Goal: Task Accomplishment & Management: Manage account settings

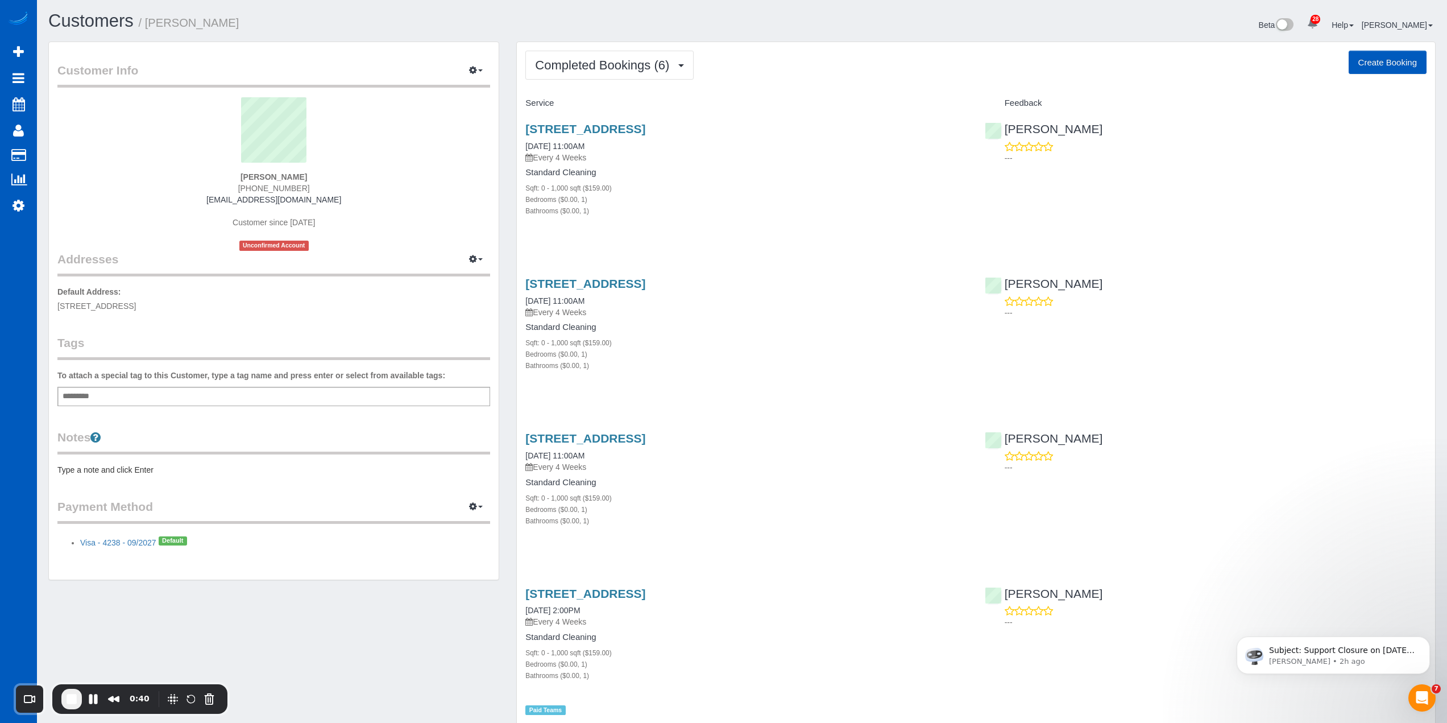
click at [222, 390] on div "Add a tag" at bounding box center [273, 396] width 433 height 19
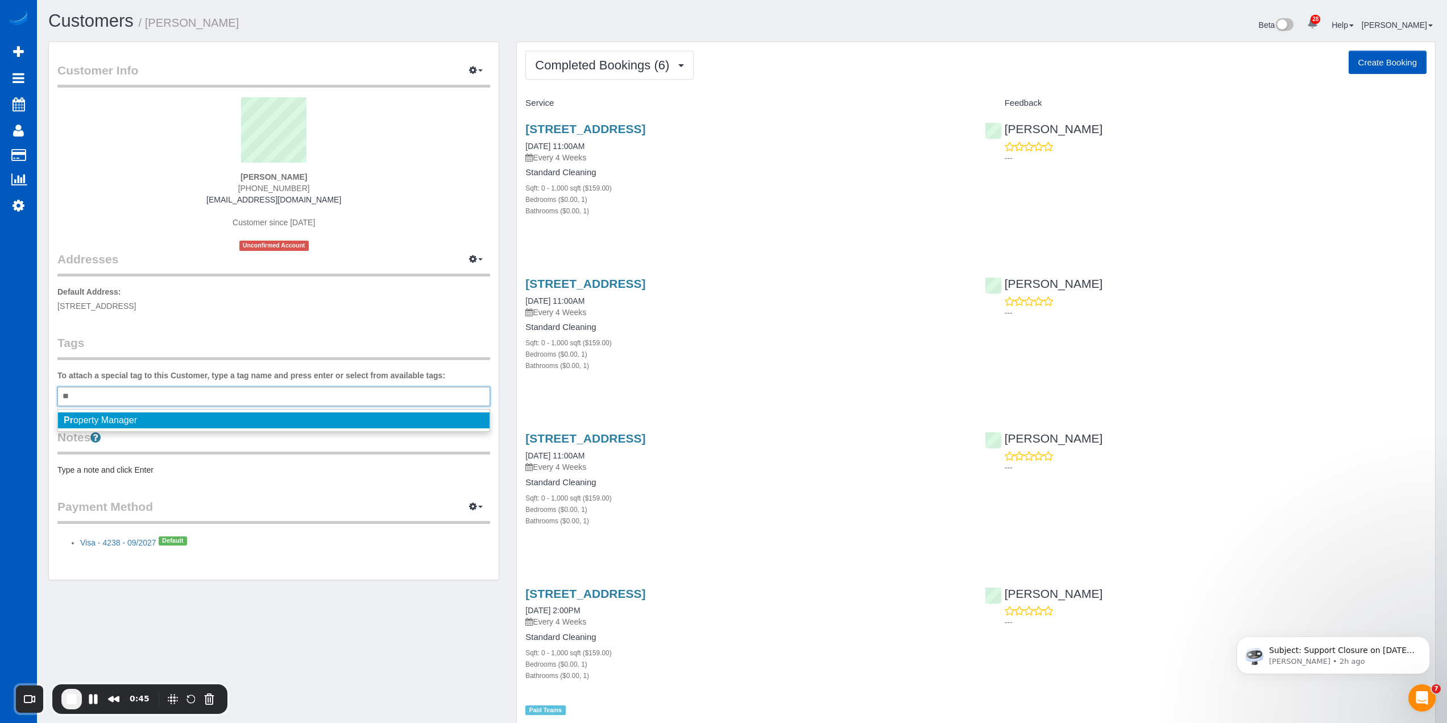
type input "*"
type input "**"
drag, startPoint x: 138, startPoint y: 392, endPoint x: 38, endPoint y: 396, distance: 100.2
click at [38, 396] on div "Customers / [PERSON_NAME] Beta 28 Your Notifications You have 0 alerts × You ha…" at bounding box center [742, 568] width 1410 height 1136
click at [259, 377] on label "To attach a special tag to this Customer, type a tag name and press enter or se…" at bounding box center [251, 375] width 388 height 11
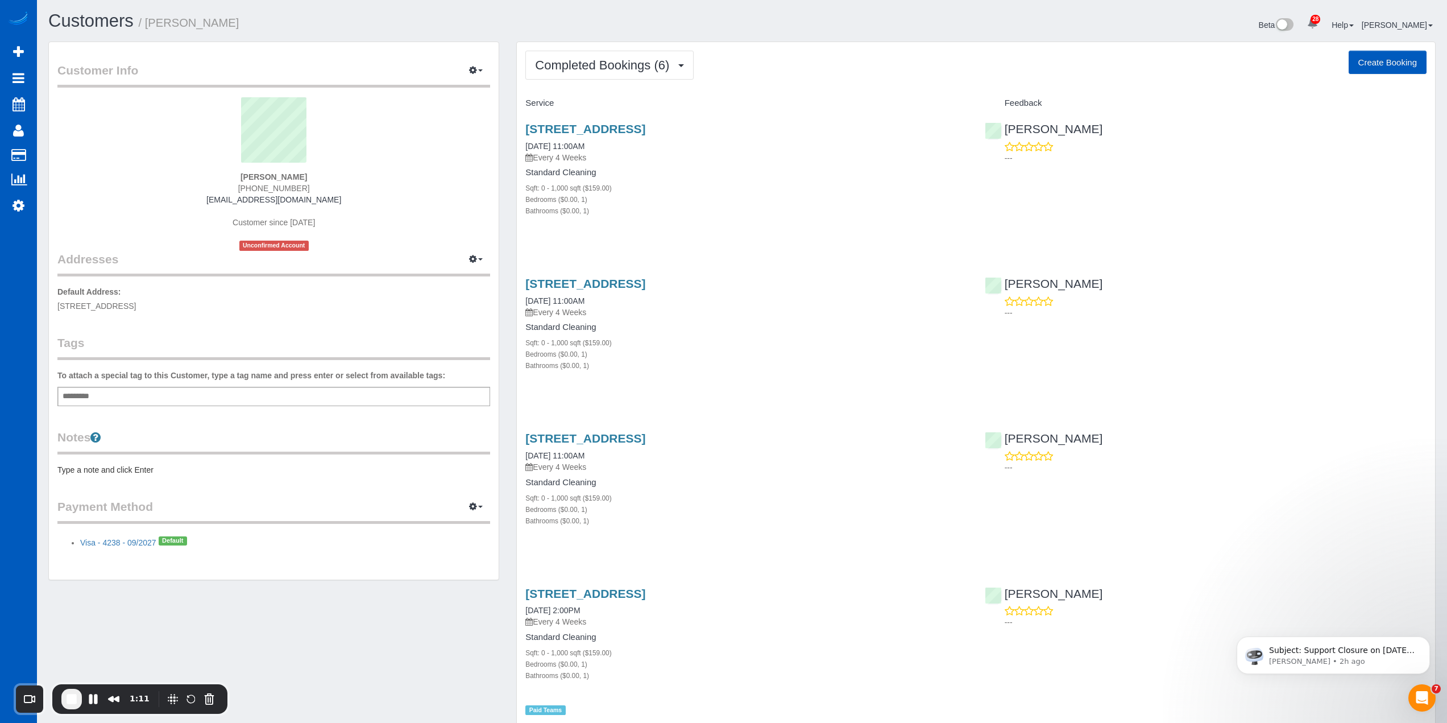
click at [253, 397] on div "Add a tag" at bounding box center [273, 396] width 433 height 19
drag, startPoint x: 287, startPoint y: 198, endPoint x: 353, endPoint y: 197, distance: 66.5
click at [353, 197] on div "AJ Selga (804) 368-9468 ajselga123@gmail.com Customer since 2025 Unconfirmed Ac…" at bounding box center [273, 174] width 433 height 154
click at [285, 446] on legend "Notes" at bounding box center [273, 442] width 433 height 26
click at [258, 427] on div "Customer Info Edit Contact Info Send Message Email Preferences Special Sales Ta…" at bounding box center [274, 310] width 450 height 537
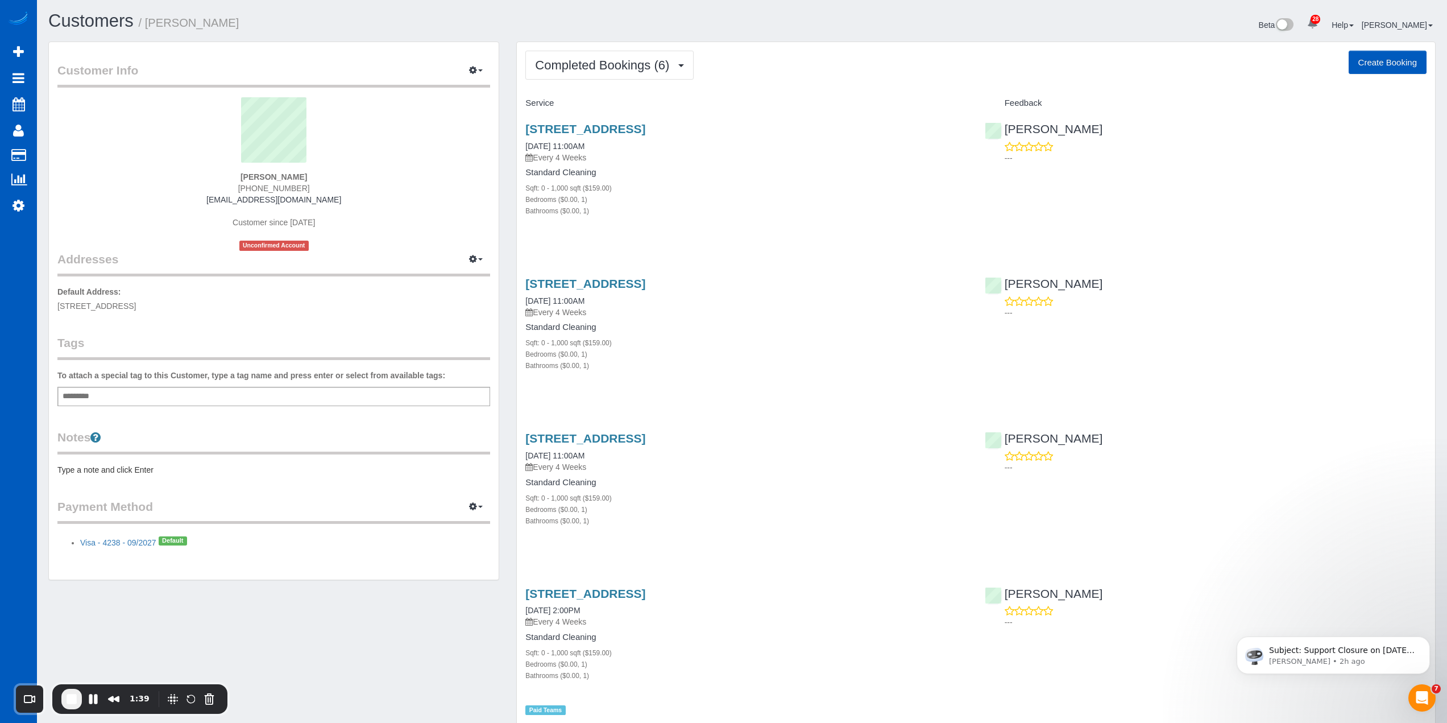
click at [261, 426] on div "Customer Info Edit Contact Info Send Message Email Preferences Special Sales Ta…" at bounding box center [274, 310] width 450 height 537
click at [250, 316] on div "Customer Info Edit Contact Info Send Message Email Preferences Special Sales Ta…" at bounding box center [274, 310] width 450 height 537
click at [119, 401] on div "Add a tag" at bounding box center [273, 396] width 433 height 19
click at [71, 695] on span "End Recording" at bounding box center [72, 699] width 14 height 14
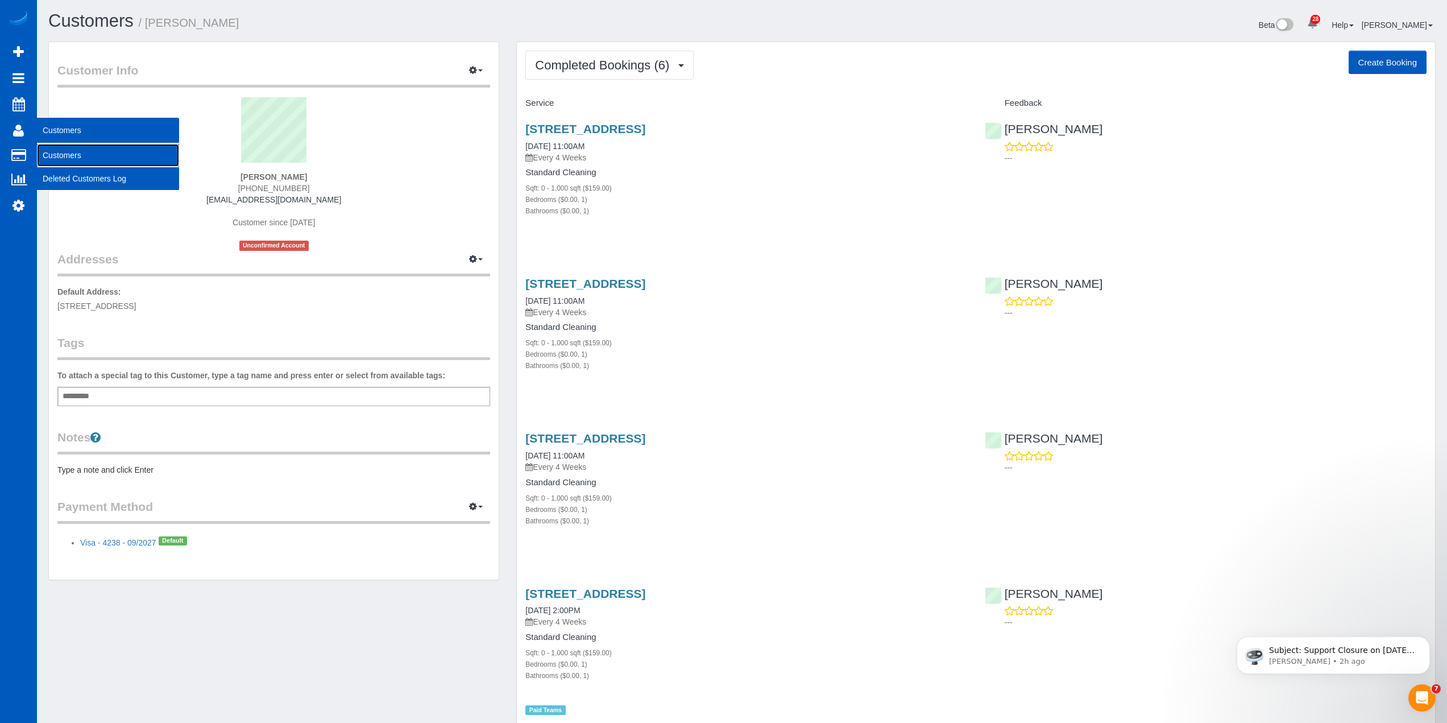
click at [74, 155] on link "Customers" at bounding box center [108, 155] width 142 height 23
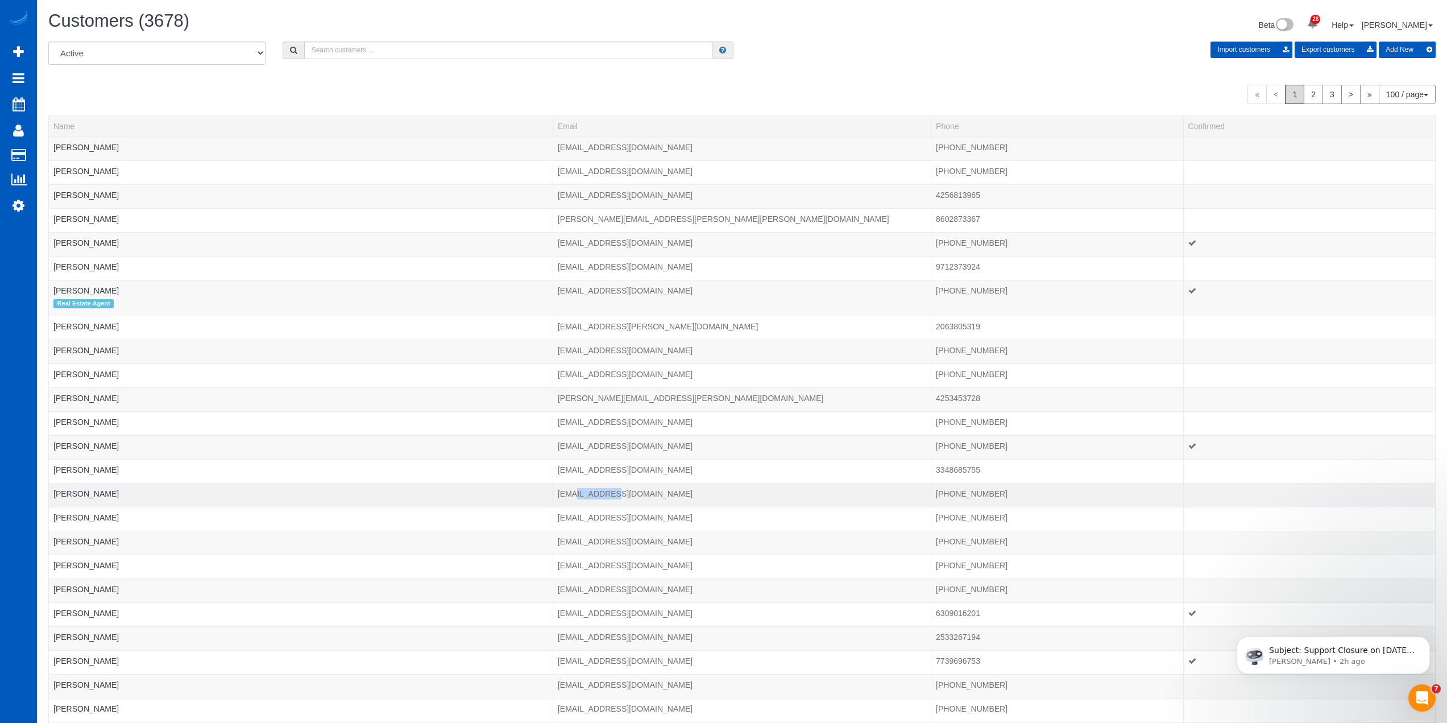
drag, startPoint x: 631, startPoint y: 494, endPoint x: 574, endPoint y: 496, distance: 56.9
click at [574, 496] on td "chc@mcr.house" at bounding box center [742, 495] width 378 height 24
click at [660, 494] on td "chc@mcr.house" at bounding box center [742, 495] width 378 height 24
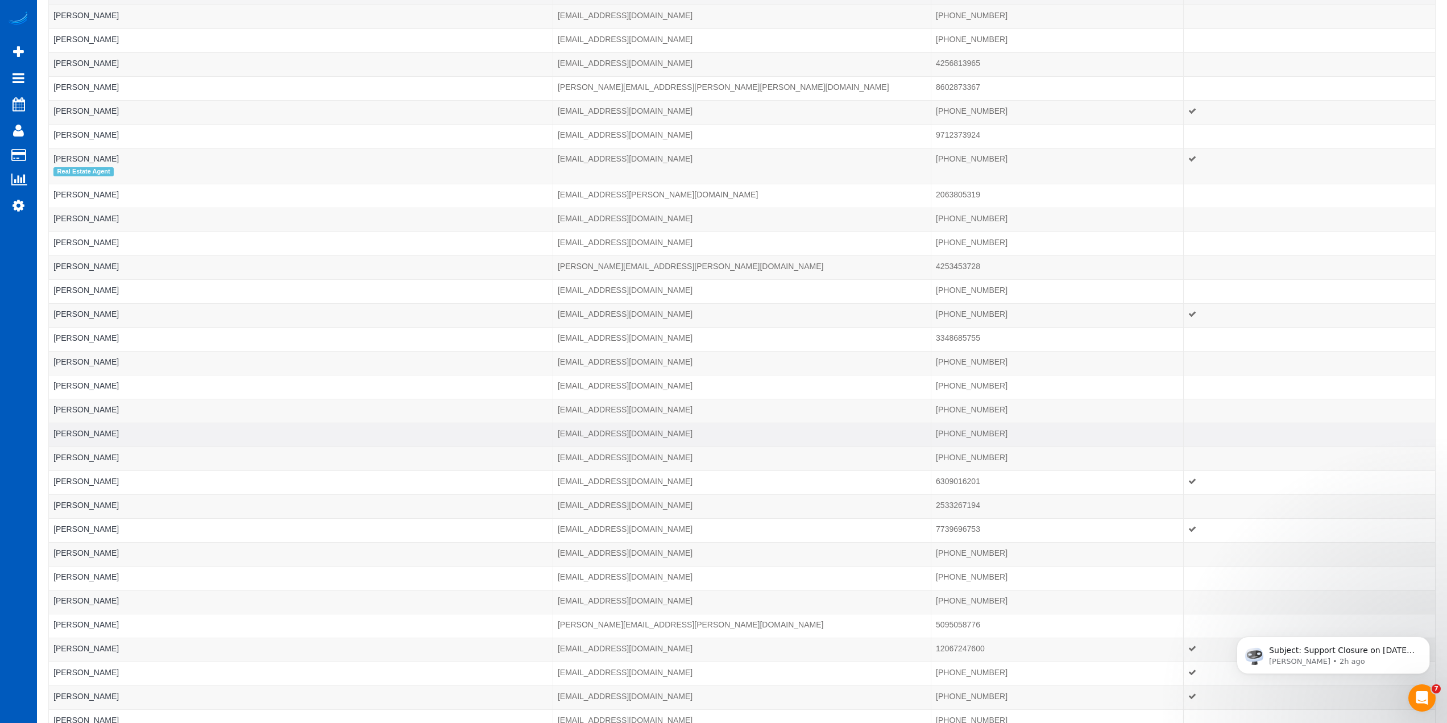
scroll to position [171, 0]
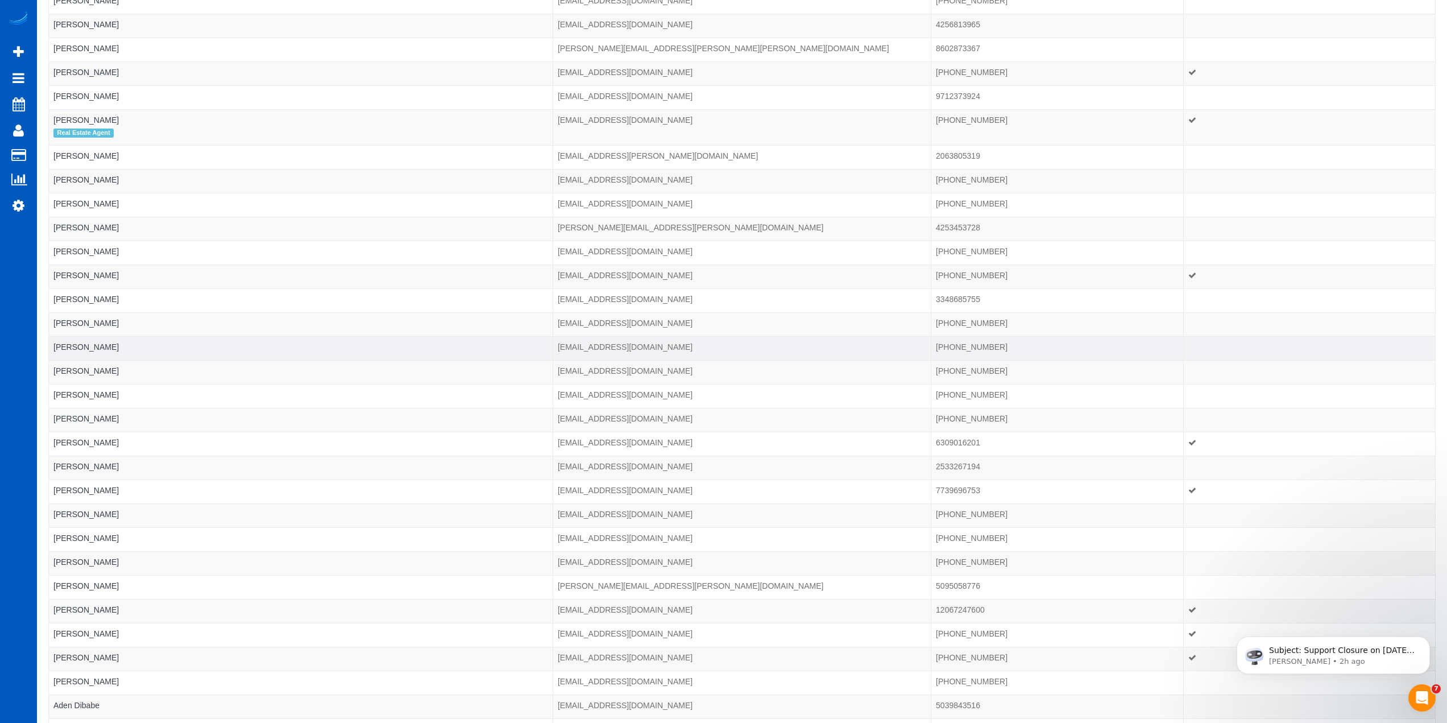
drag, startPoint x: 615, startPoint y: 349, endPoint x: 605, endPoint y: 342, distance: 12.6
click at [547, 346] on tr "Abrham Gebreyes abrhamgebreyedlynnwood@gmail.com (206) 555-5555" at bounding box center [742, 348] width 1387 height 24
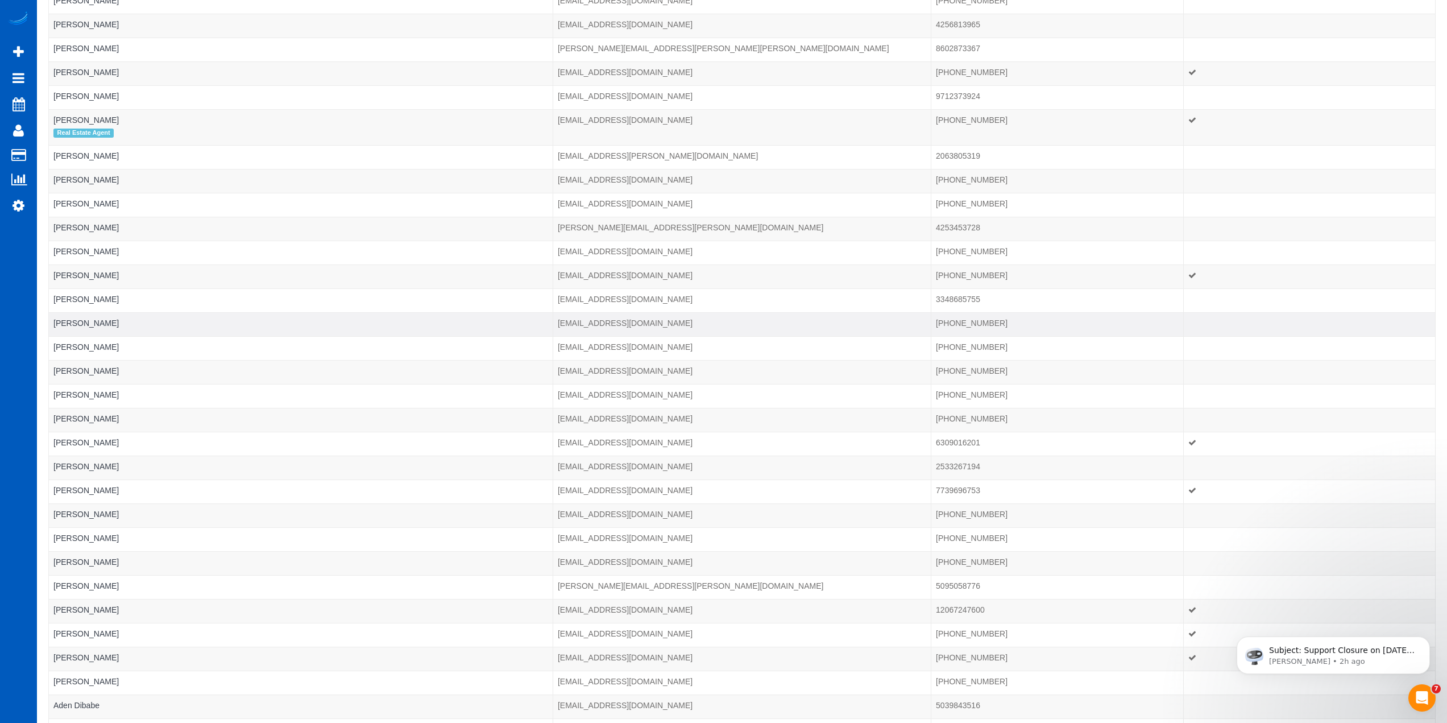
click at [833, 324] on td "chc@mcr.house" at bounding box center [742, 324] width 378 height 24
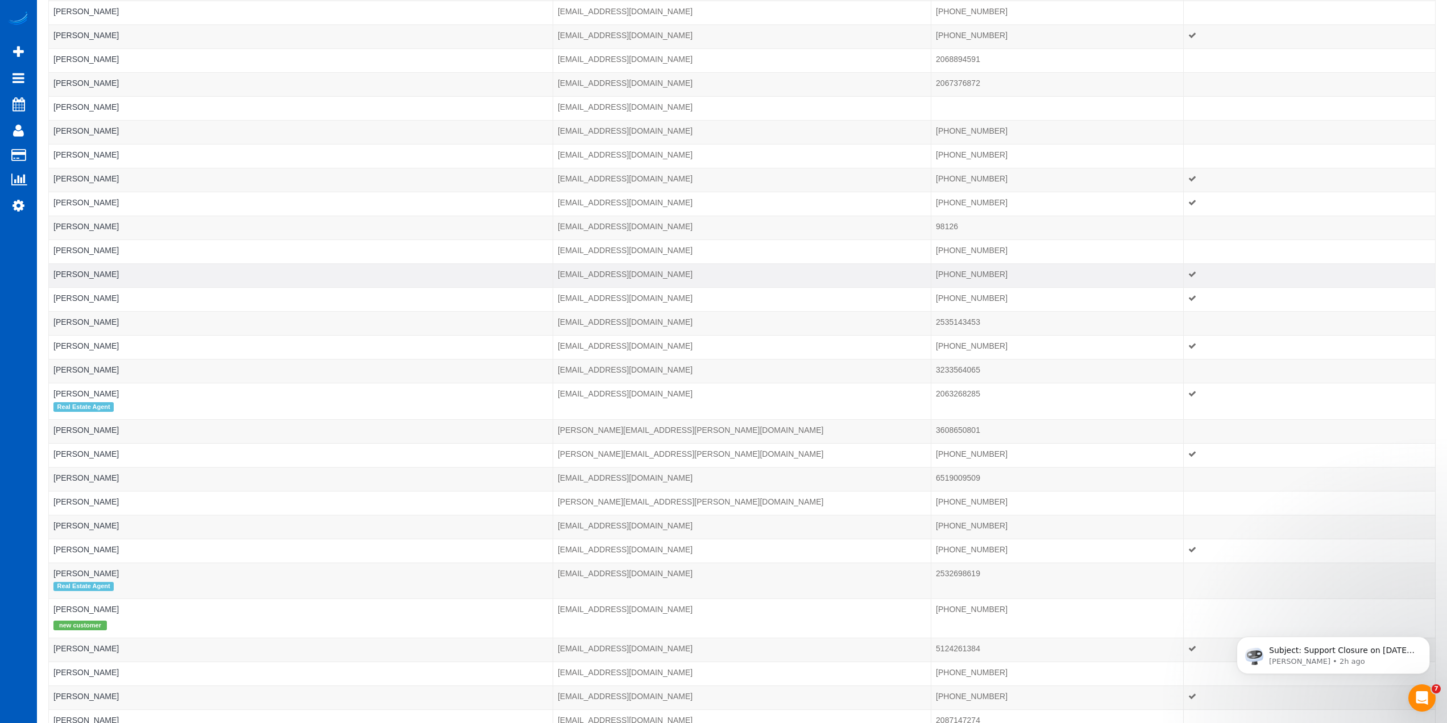
scroll to position [1422, 0]
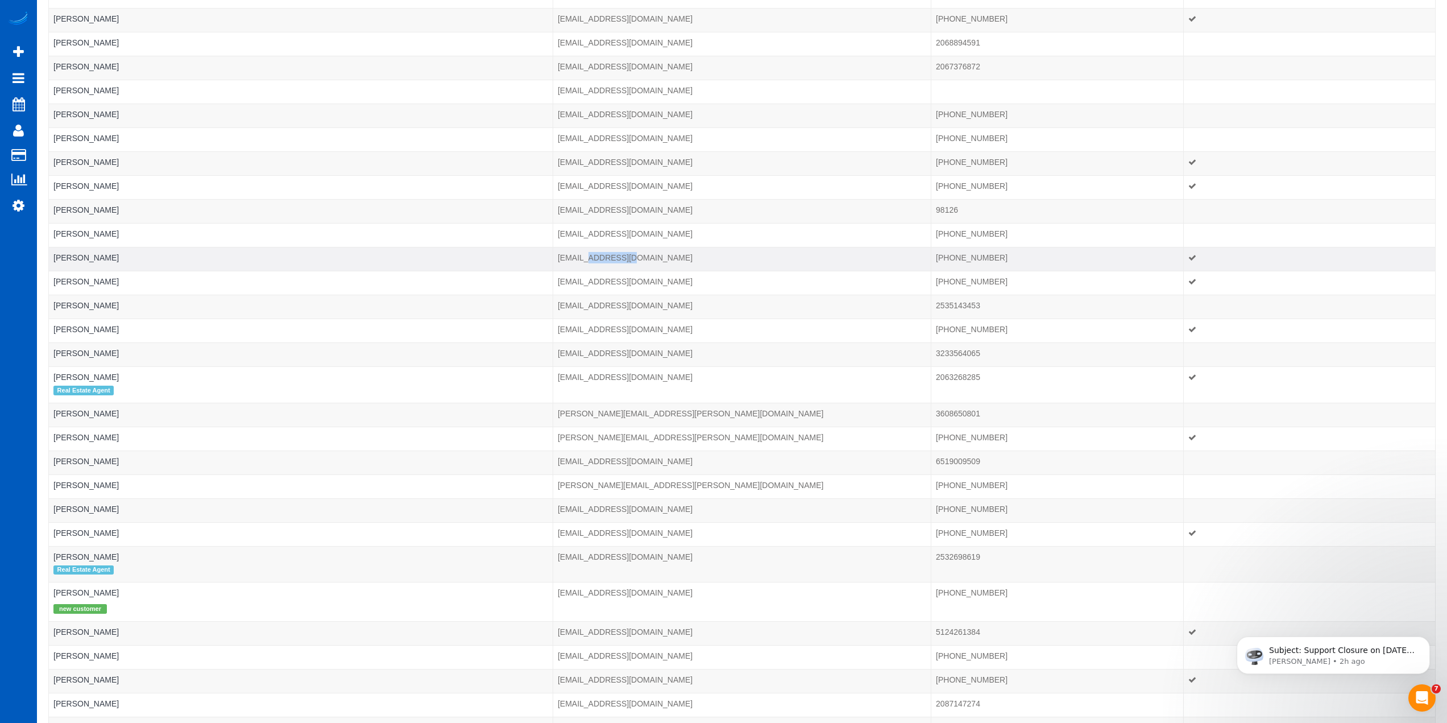
drag, startPoint x: 652, startPoint y: 255, endPoint x: 591, endPoint y: 259, distance: 61.0
click at [591, 259] on td "abacon@spocom.com" at bounding box center [742, 259] width 378 height 24
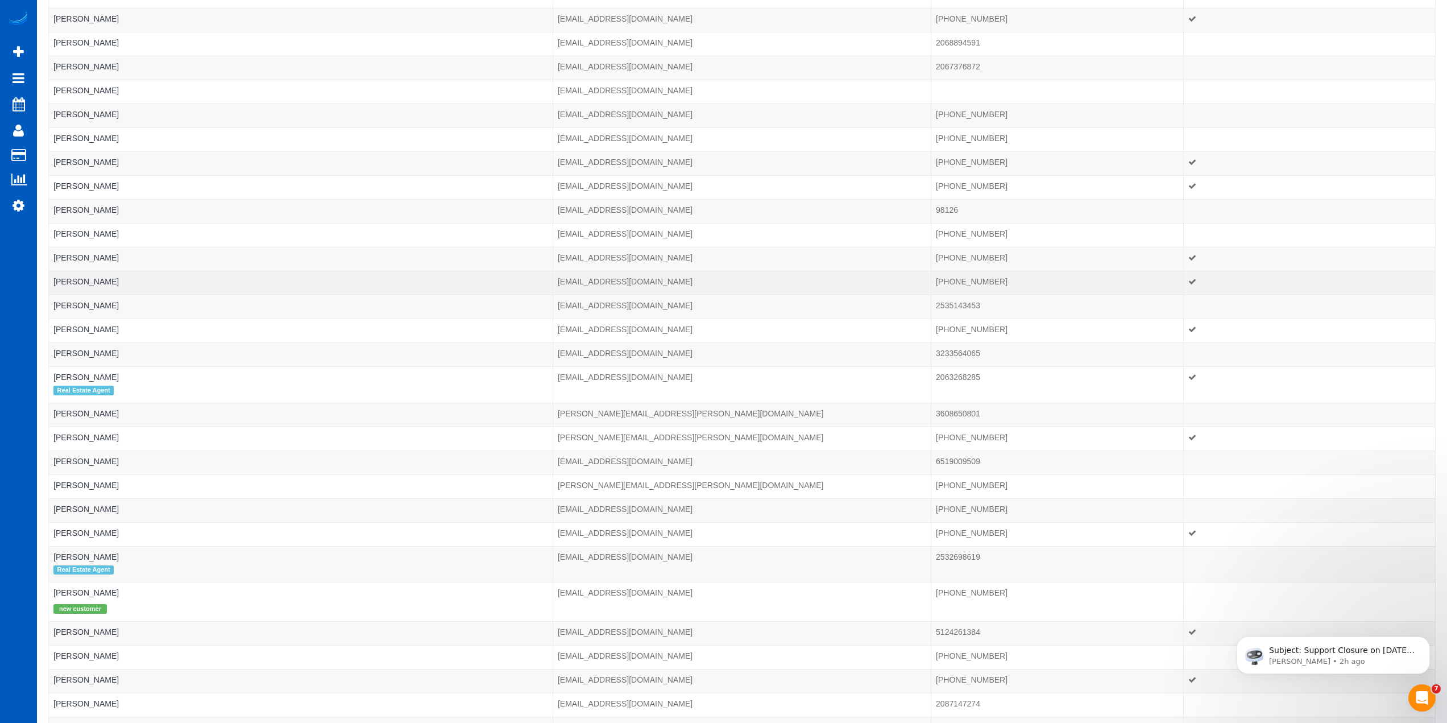
click at [744, 275] on td "alecdunnrn@gmail.com" at bounding box center [742, 283] width 378 height 24
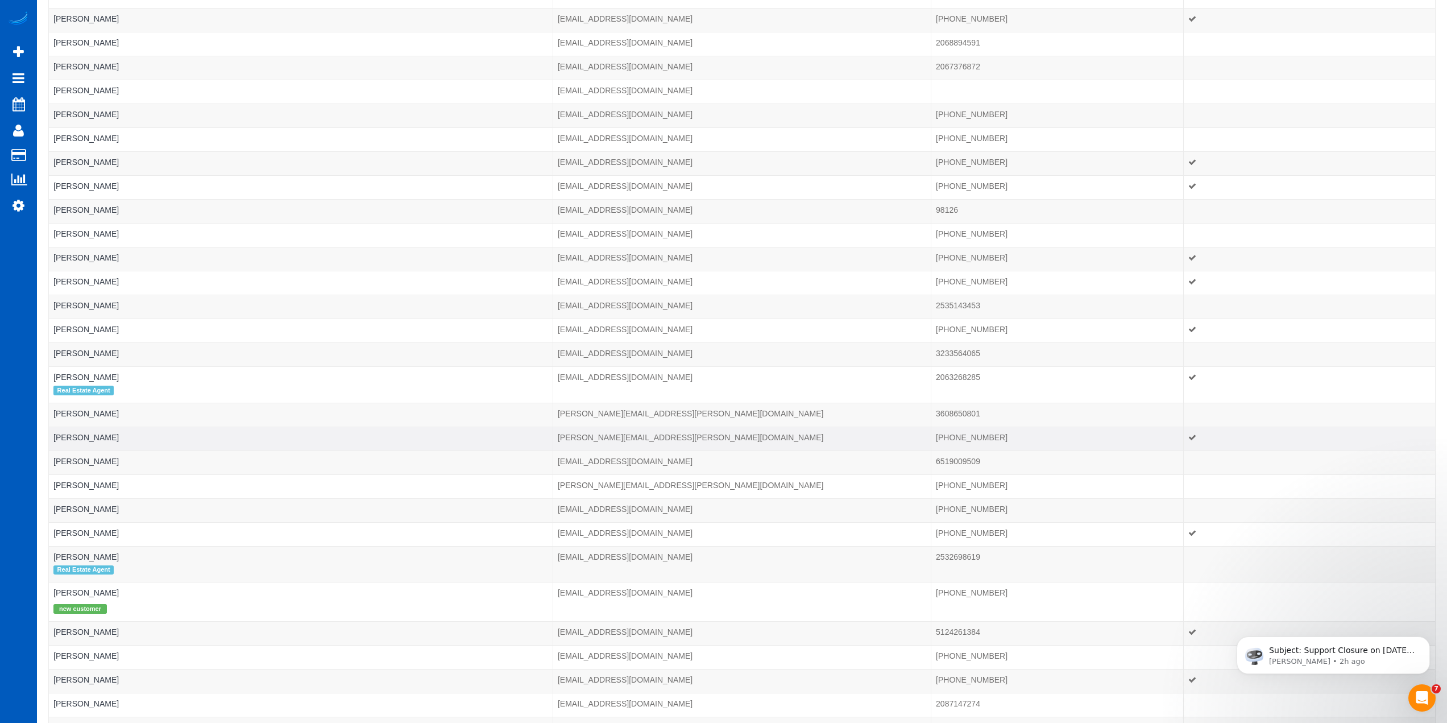
click at [758, 441] on td "alajbegovic.alex@gmail.com" at bounding box center [742, 439] width 378 height 24
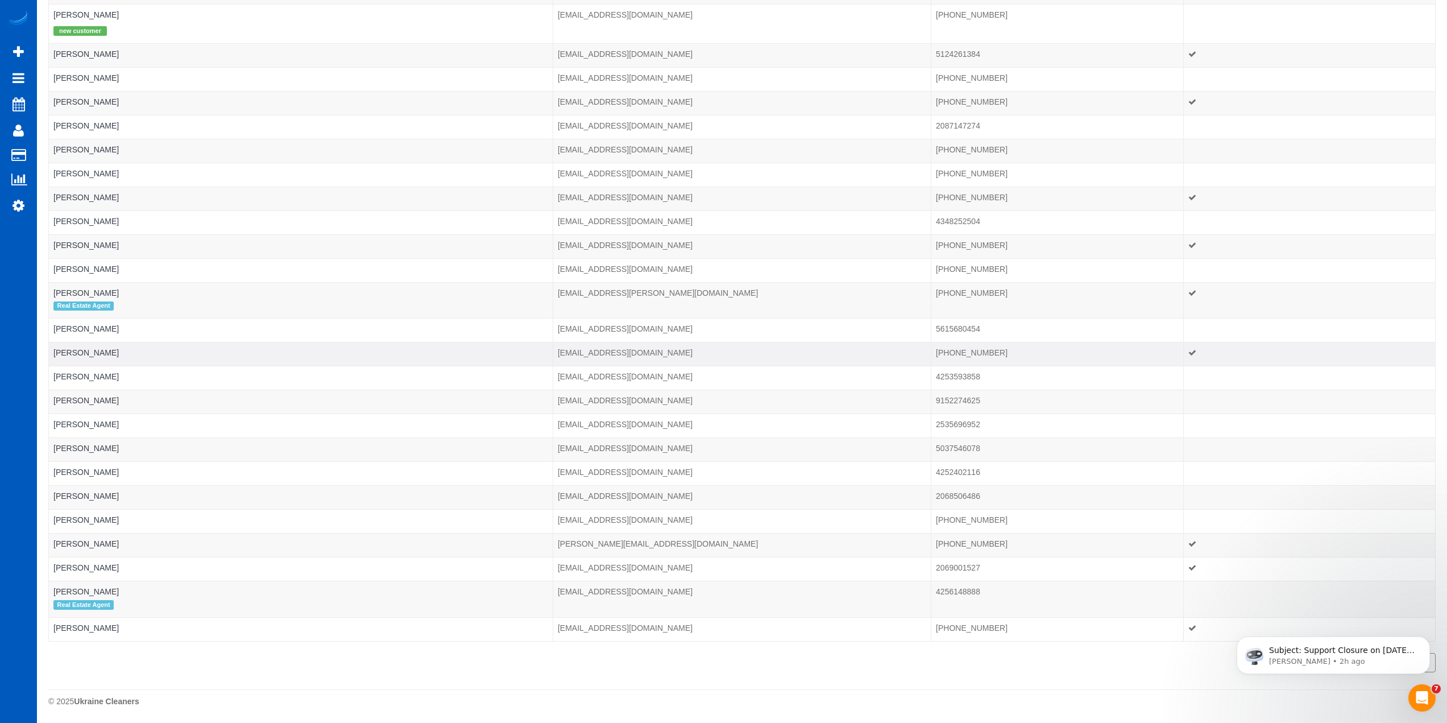
scroll to position [2000, 0]
drag, startPoint x: 666, startPoint y: 548, endPoint x: 579, endPoint y: 545, distance: 87.1
click at [579, 545] on td "dora@nordicsaga.com" at bounding box center [742, 545] width 378 height 24
click at [755, 610] on td "alexandracatpappas@gmail.com" at bounding box center [742, 599] width 378 height 36
click at [1425, 642] on icon "Dismiss notification" at bounding box center [1427, 639] width 6 height 6
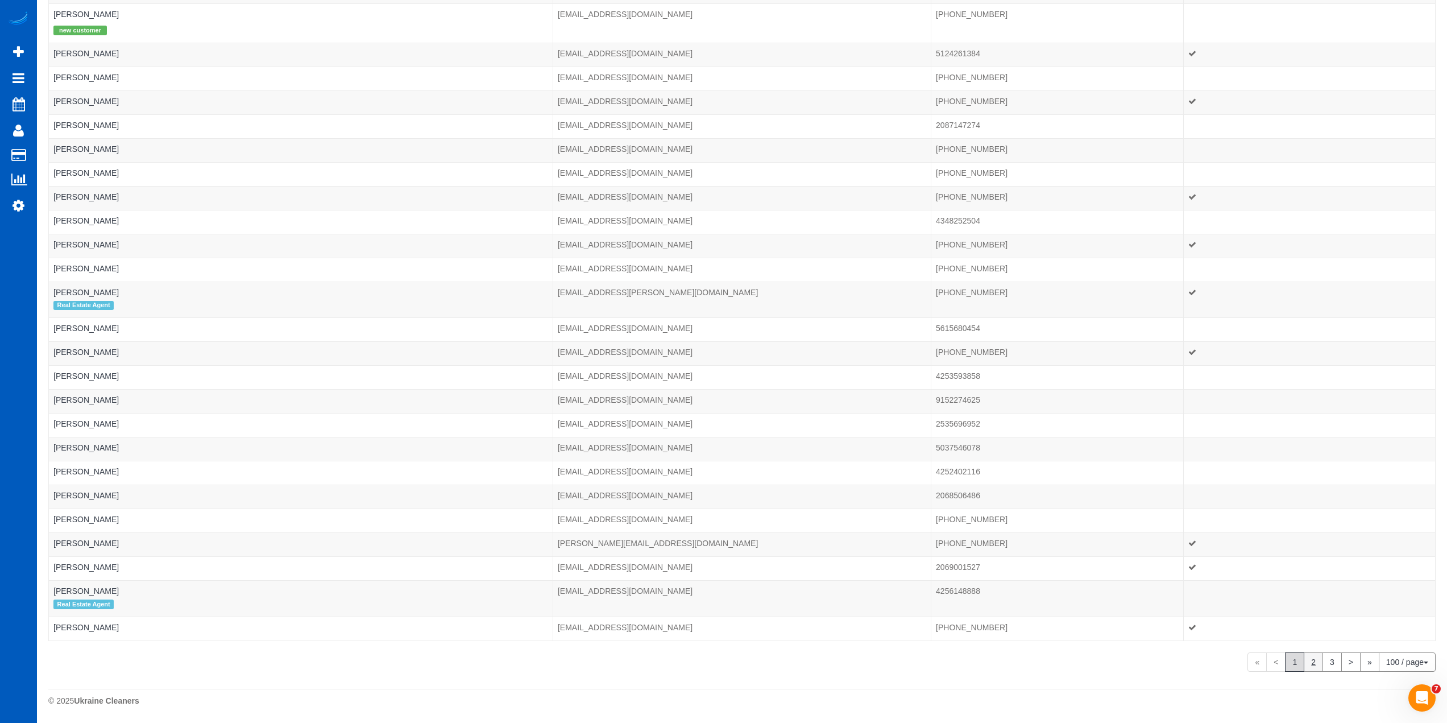
click at [1307, 663] on link "2" at bounding box center [1313, 661] width 19 height 19
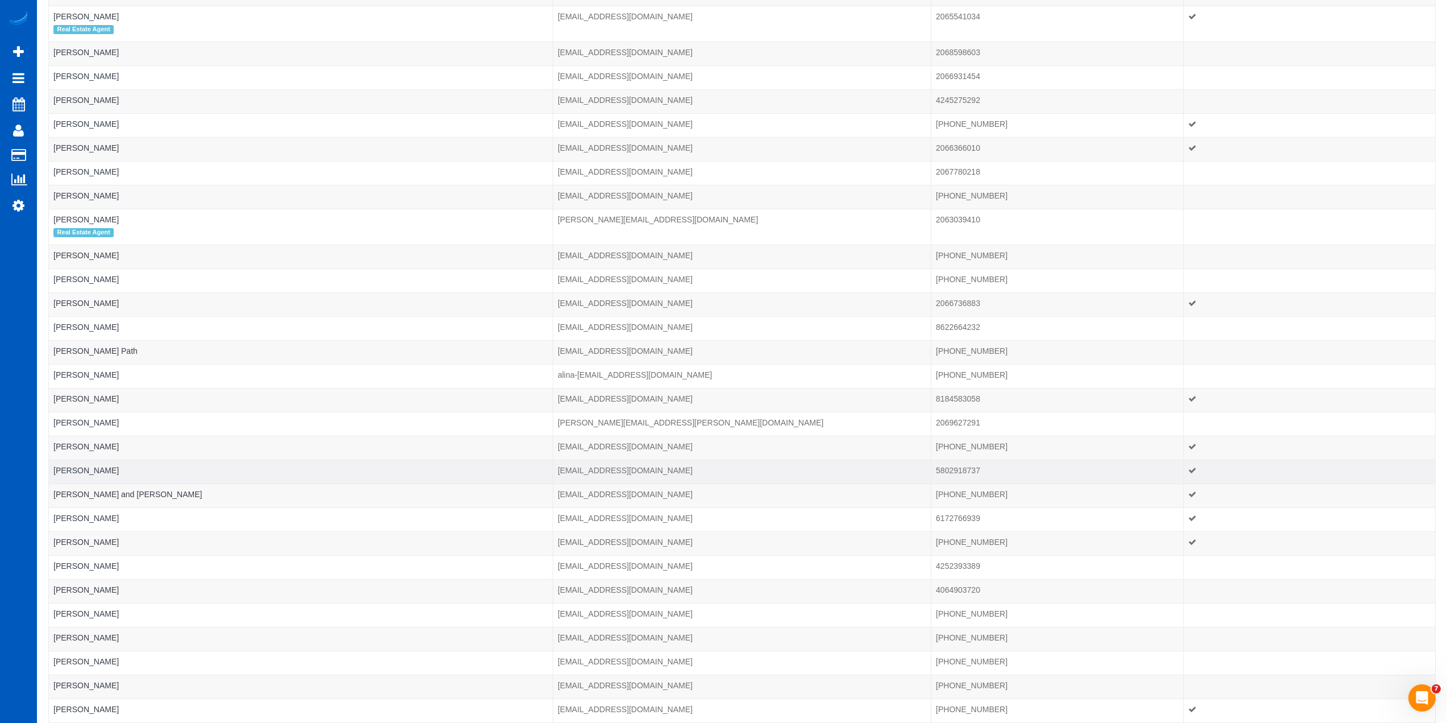
scroll to position [0, 0]
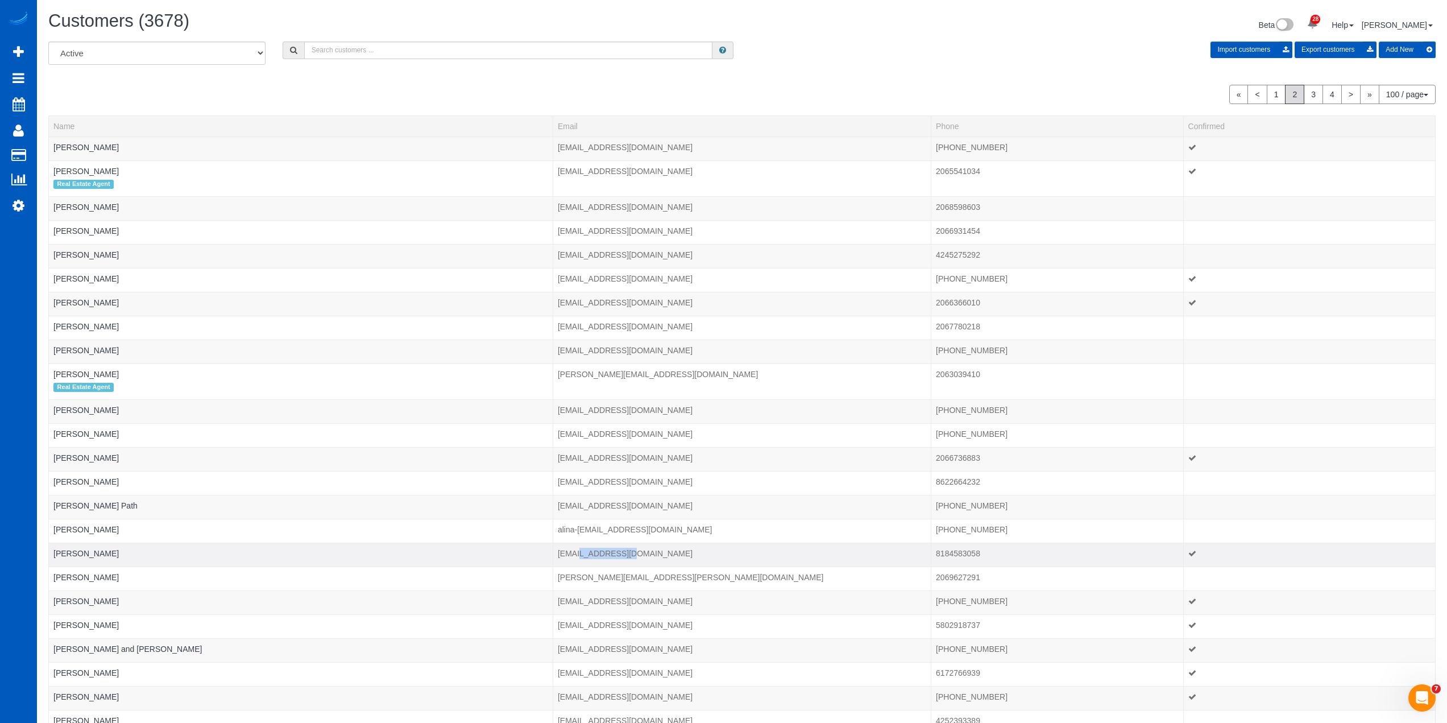
drag, startPoint x: 658, startPoint y: 554, endPoint x: 582, endPoint y: 552, distance: 76.2
click at [582, 552] on td "aras@alisaras.com" at bounding box center [742, 555] width 378 height 24
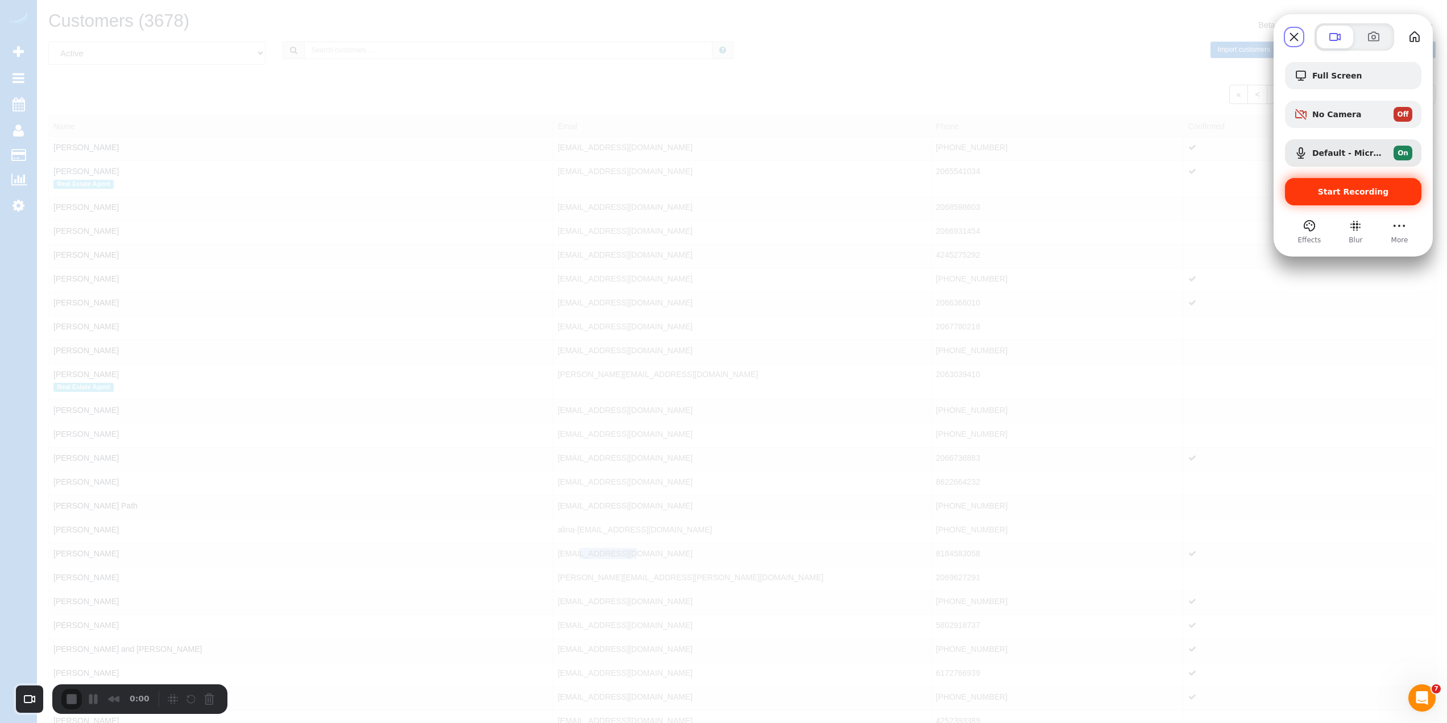
click at [1342, 200] on div "Start Recording" at bounding box center [1353, 191] width 136 height 27
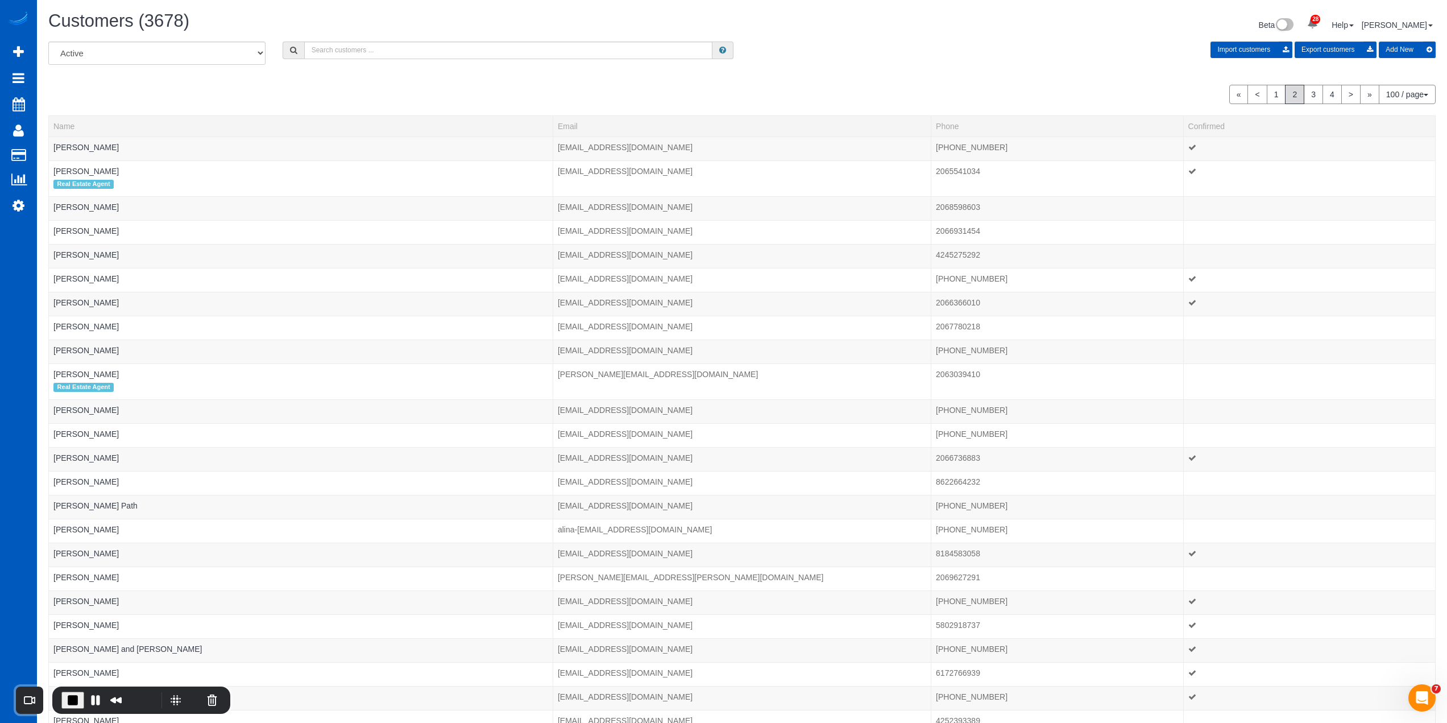
click at [662, 98] on div "« < 1 2 3 4 > » 100 / page 10 / page 20 / page 30 / page 40 / page 50 / page 10…" at bounding box center [742, 94] width 1388 height 19
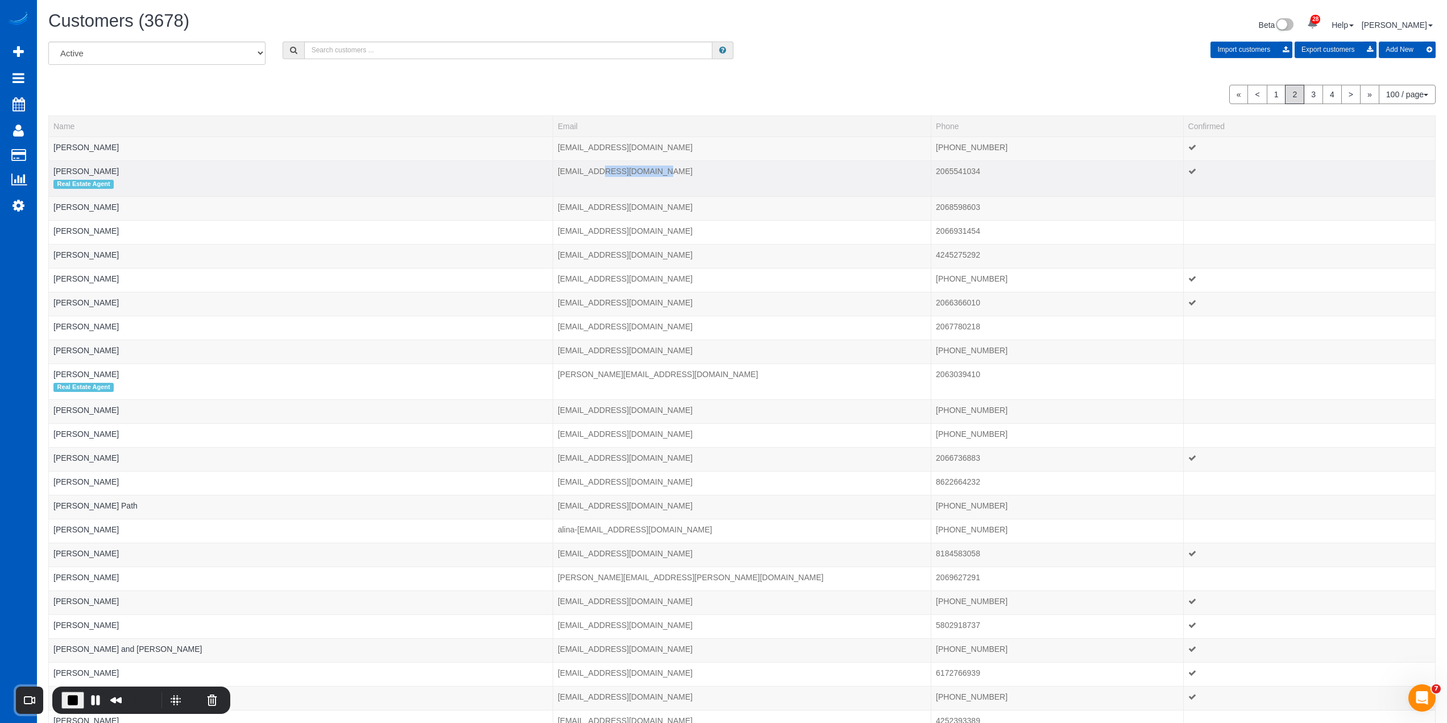
drag, startPoint x: 597, startPoint y: 173, endPoint x: 653, endPoint y: 169, distance: 57.0
click at [653, 169] on td "alexistix@windermere.com" at bounding box center [742, 178] width 378 height 36
click at [624, 171] on td "alexistix@windermere.com" at bounding box center [742, 178] width 378 height 36
drag, startPoint x: 598, startPoint y: 175, endPoint x: 653, endPoint y: 173, distance: 55.2
click at [653, 173] on td "alexistix@windermere.com" at bounding box center [742, 178] width 378 height 36
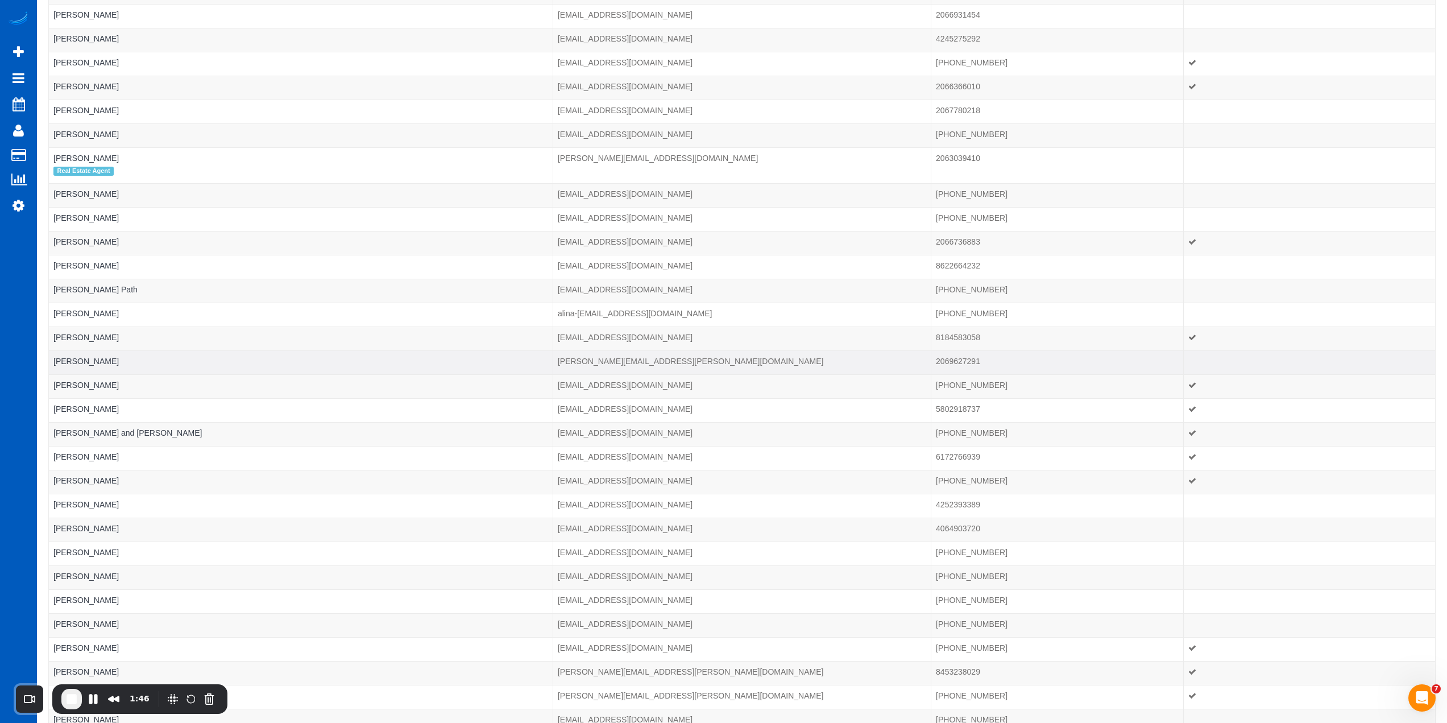
scroll to position [227, 0]
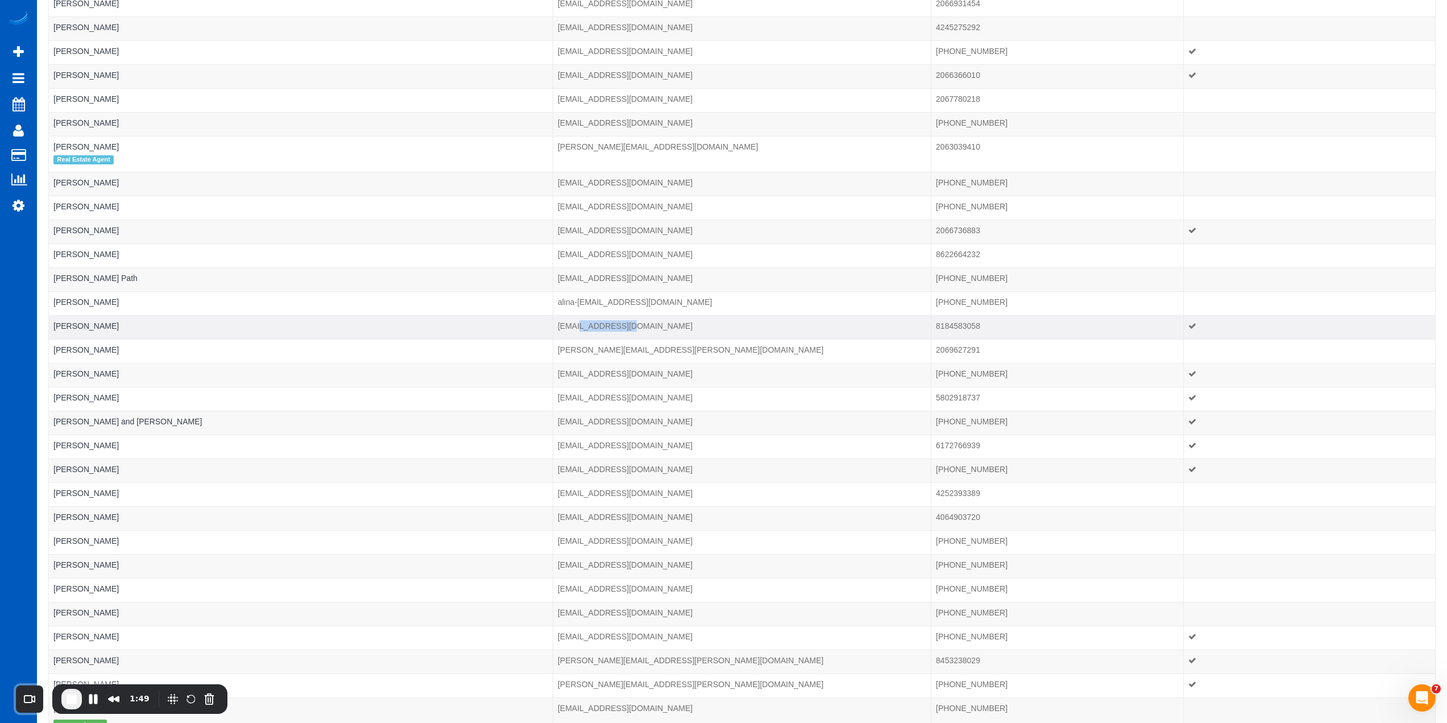
drag, startPoint x: 582, startPoint y: 328, endPoint x: 628, endPoint y: 329, distance: 46.1
click at [628, 329] on td "aras@alisaras.com" at bounding box center [742, 328] width 378 height 24
copy td "alisaras.com"
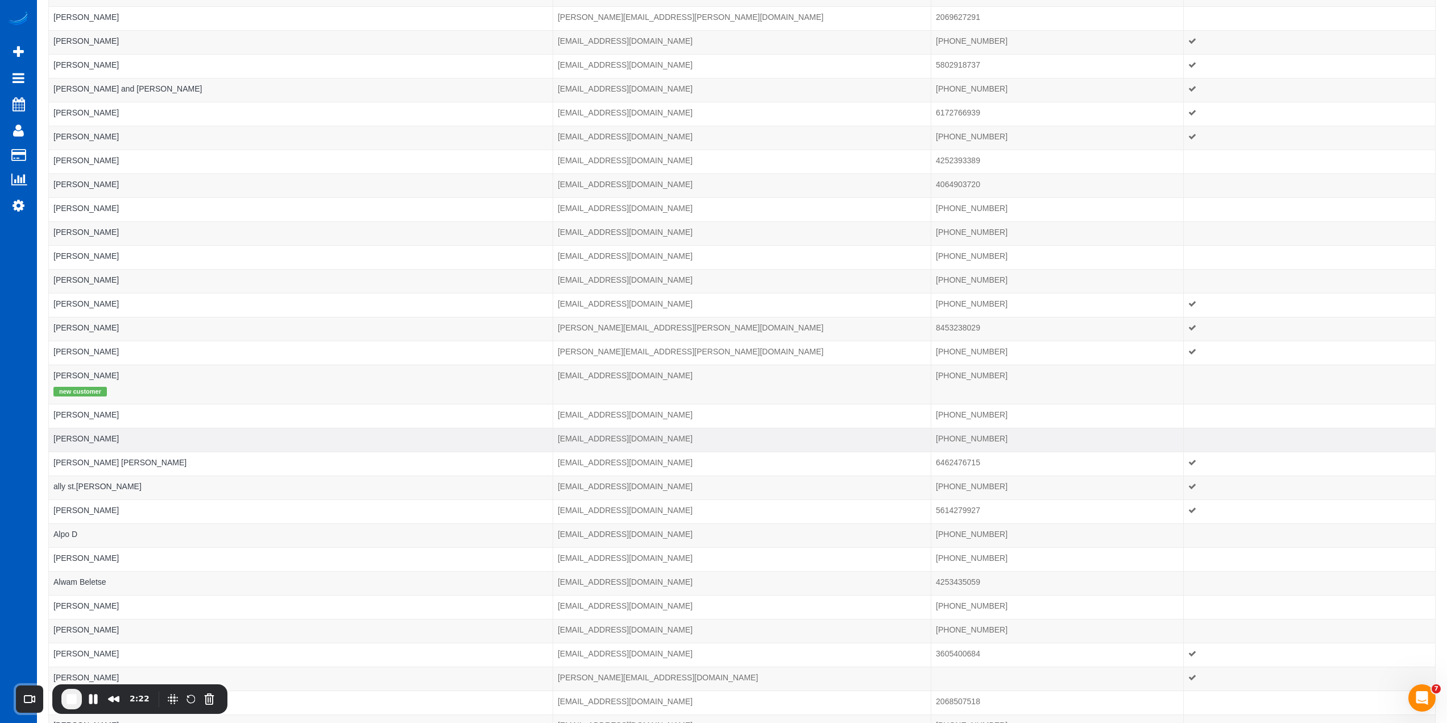
scroll to position [569, 0]
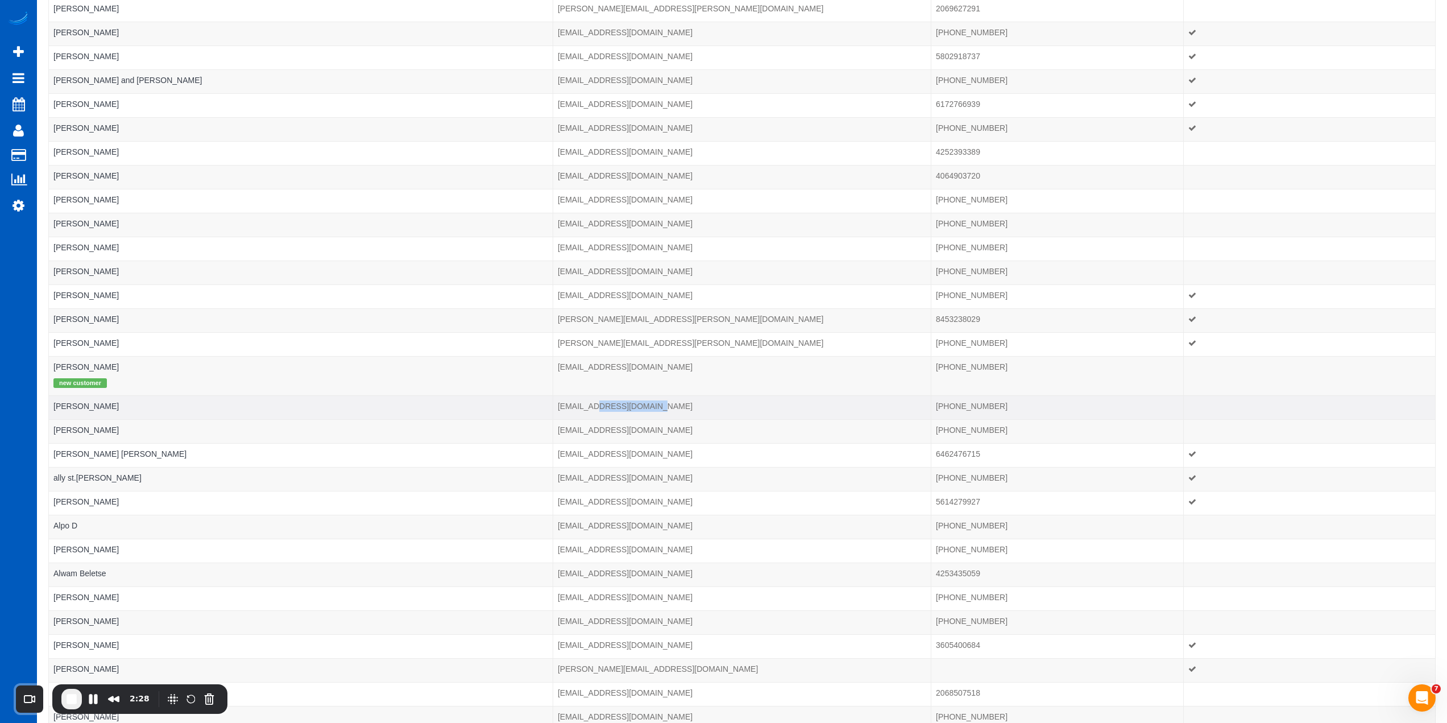
drag, startPoint x: 634, startPoint y: 405, endPoint x: 415, endPoint y: 451, distance: 223.6
click at [668, 407] on td "acmaider@windermere.com" at bounding box center [742, 407] width 378 height 24
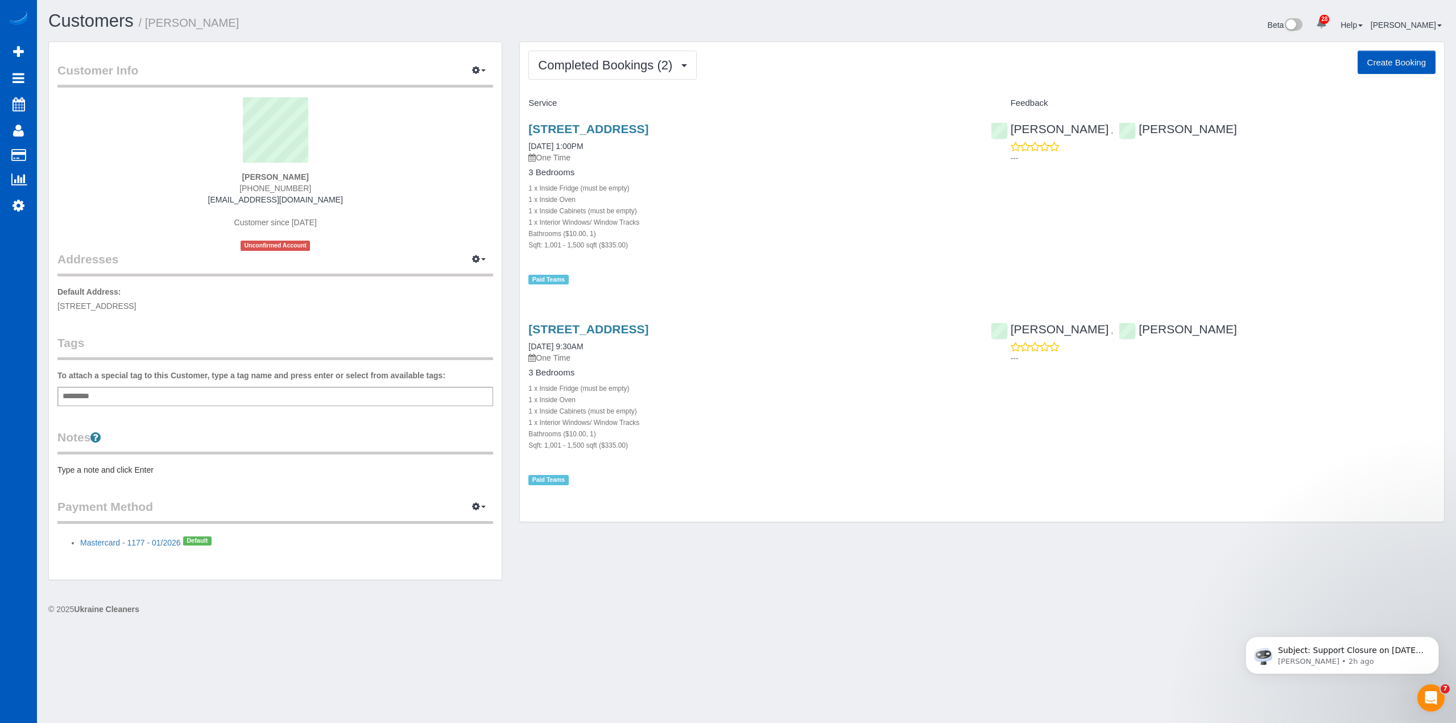
click at [255, 399] on div "Add a tag" at bounding box center [275, 396] width 436 height 19
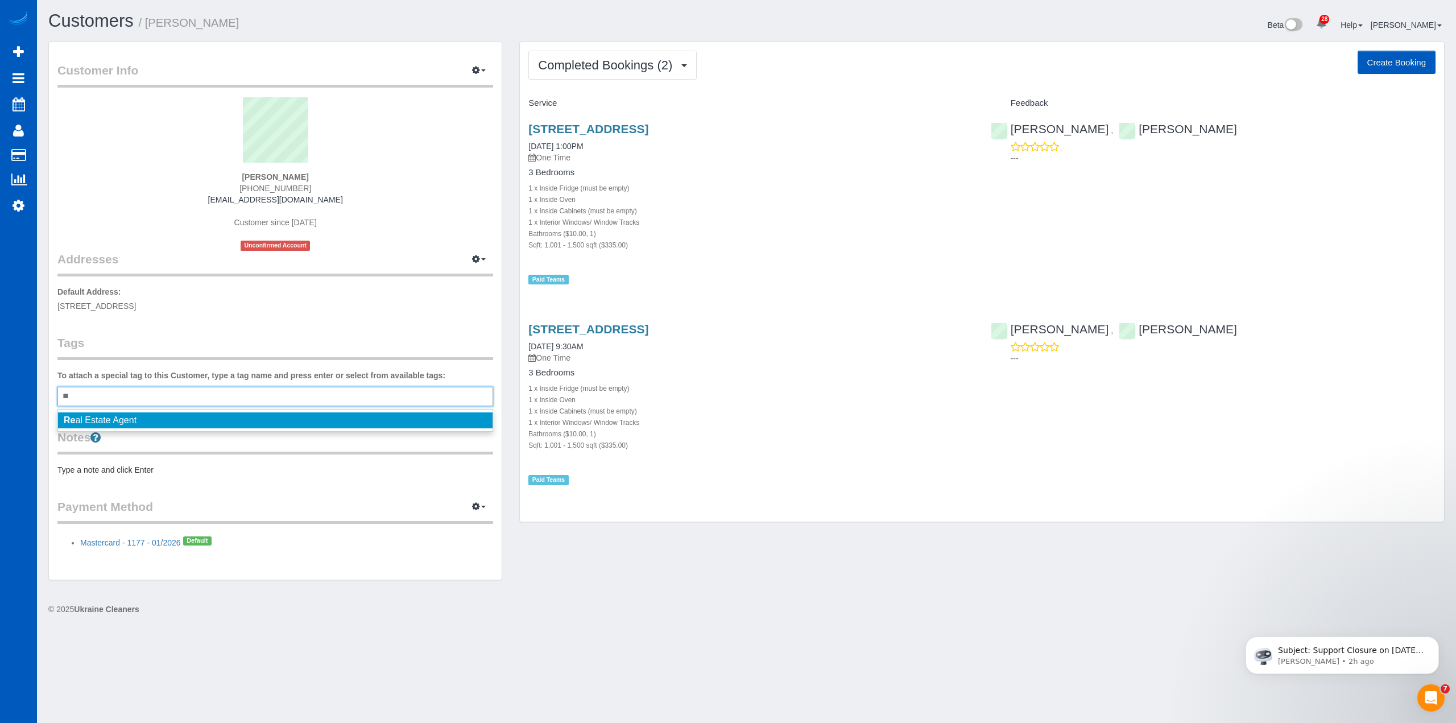
type input "**"
click at [158, 412] on li "Re al Estate Agent" at bounding box center [275, 420] width 434 height 16
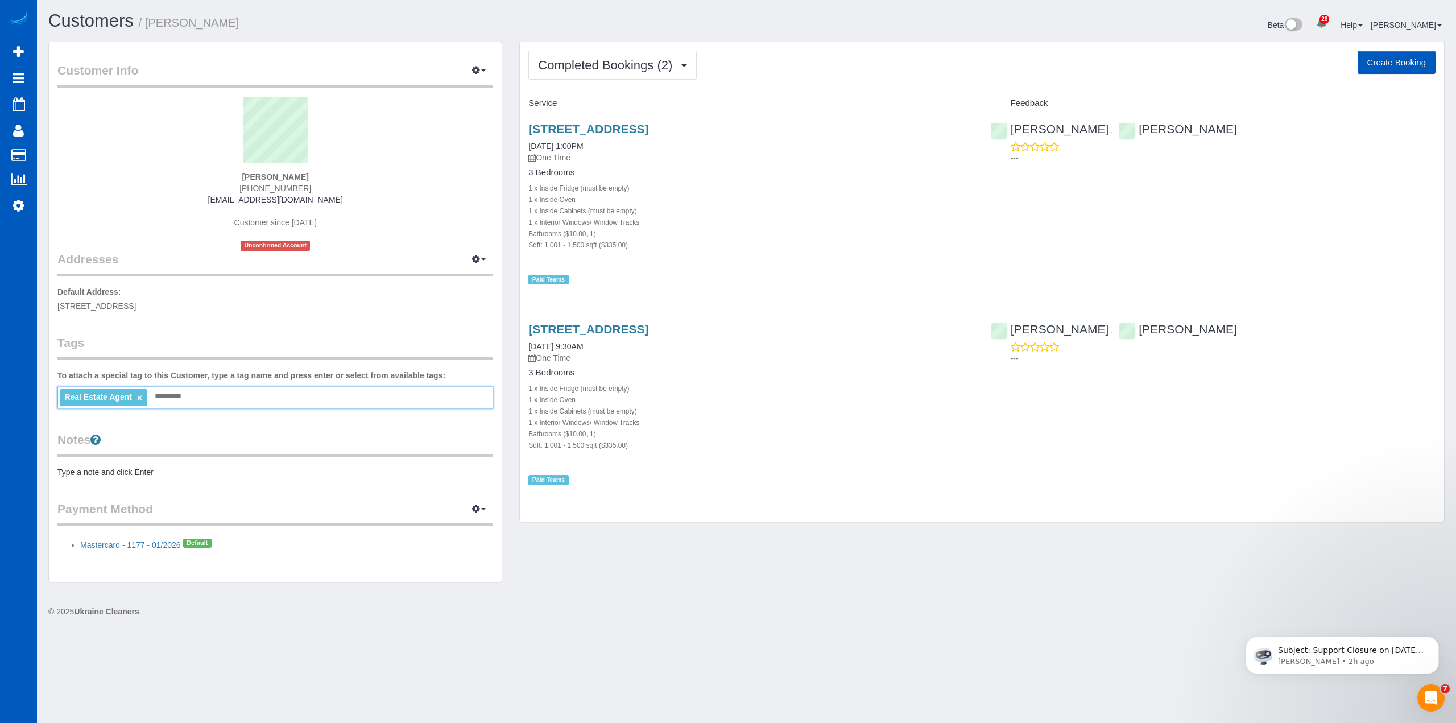
click at [316, 342] on legend "Tags" at bounding box center [275, 347] width 436 height 26
click at [640, 64] on span "Completed Bookings (2)" at bounding box center [608, 65] width 140 height 14
drag, startPoint x: 775, startPoint y: 44, endPoint x: 797, endPoint y: 40, distance: 22.5
click at [776, 44] on div "Completed Bookings (2) Completed Bookings (2) Upcoming Bookings (0) Cancelled B…" at bounding box center [982, 282] width 924 height 480
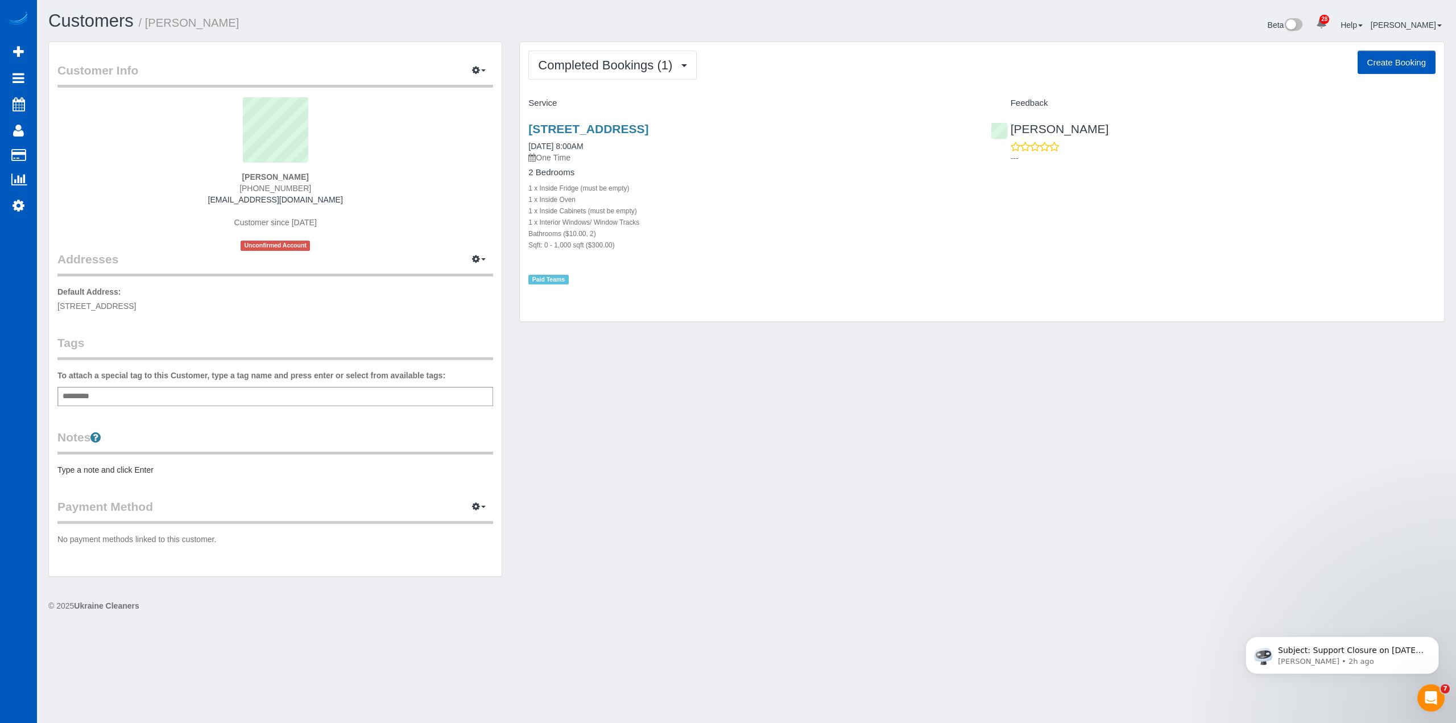
click at [106, 402] on div "Add a tag" at bounding box center [275, 396] width 436 height 19
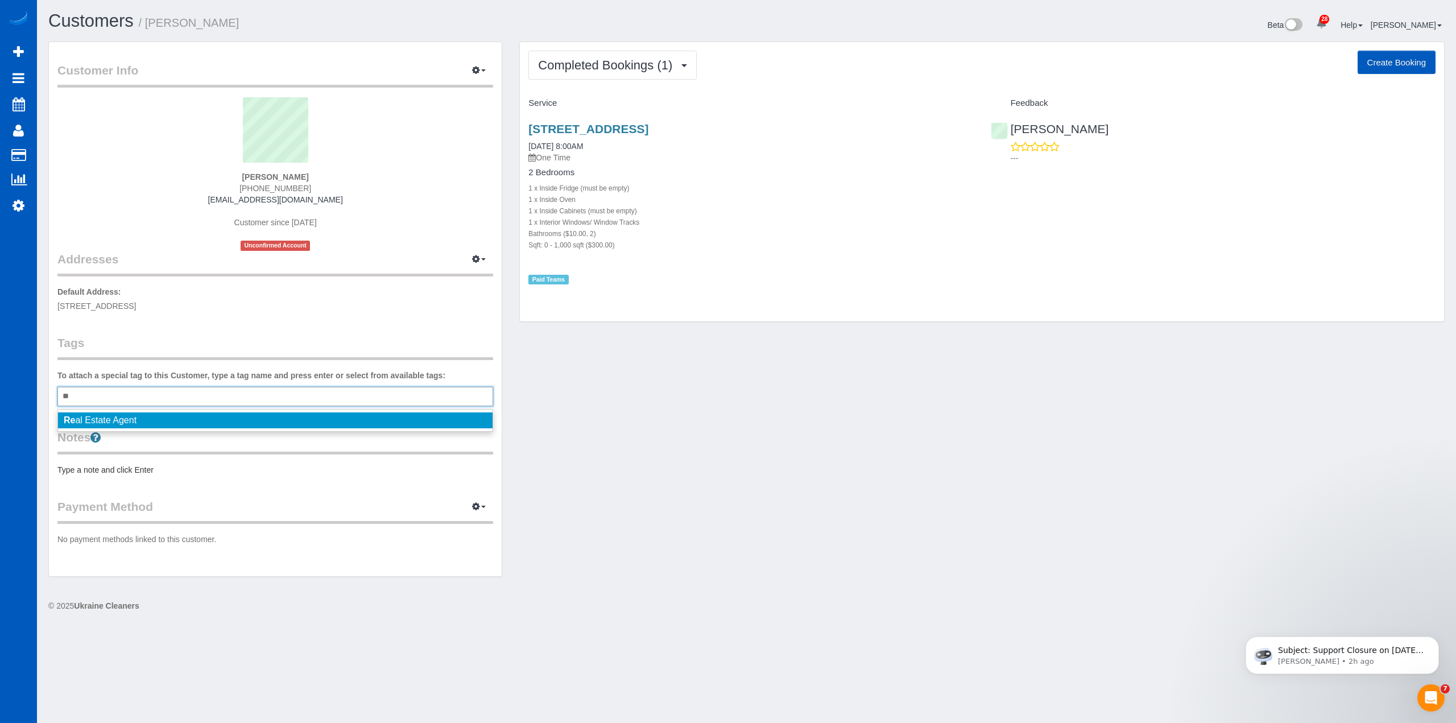
type input "**"
click at [105, 415] on span "Re al Estate Agent" at bounding box center [100, 420] width 73 height 10
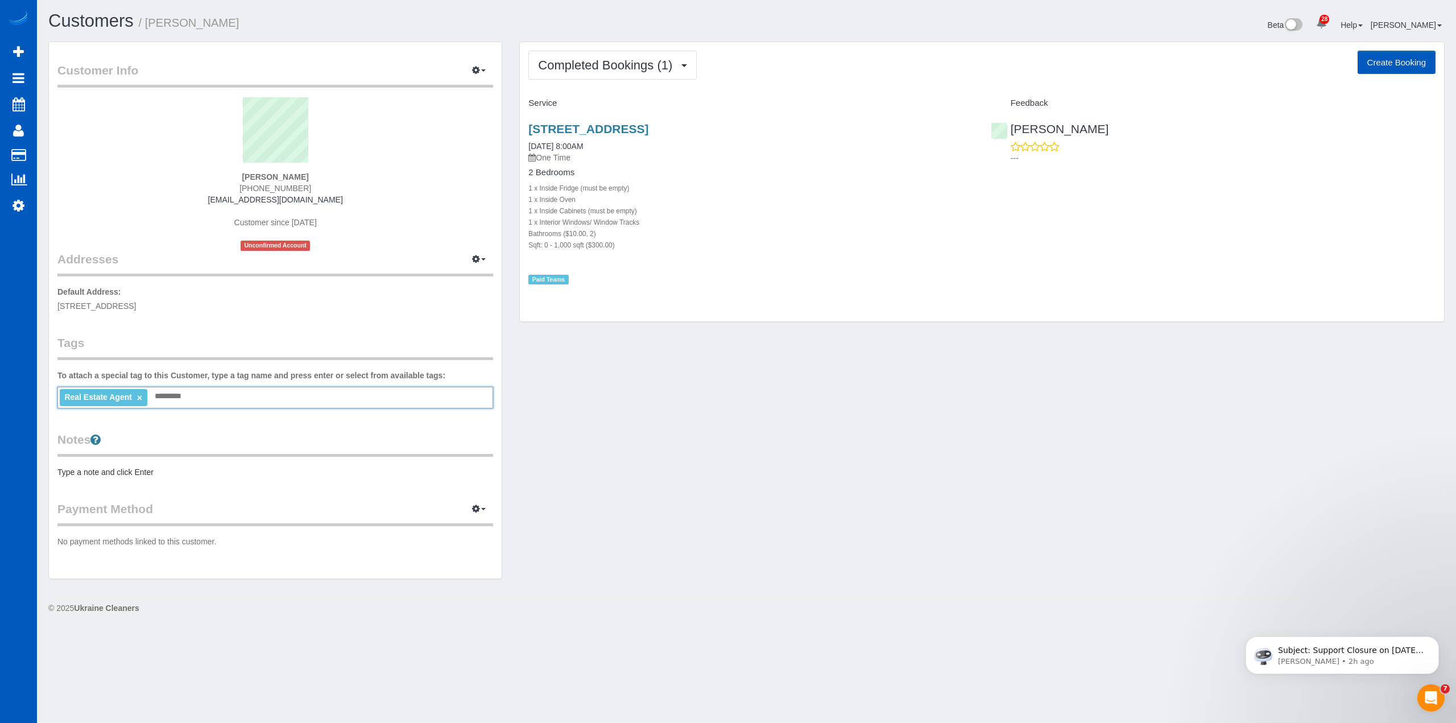
click at [215, 259] on legend "Addresses Manage Addresses Add New Address" at bounding box center [275, 193] width 436 height 166
click at [598, 67] on span "Completed Bookings (1)" at bounding box center [608, 65] width 140 height 14
click at [649, 411] on div "Customer Info Edit Contact Info Send Message Email Preferences Special Sales Ta…" at bounding box center [746, 316] width 1413 height 549
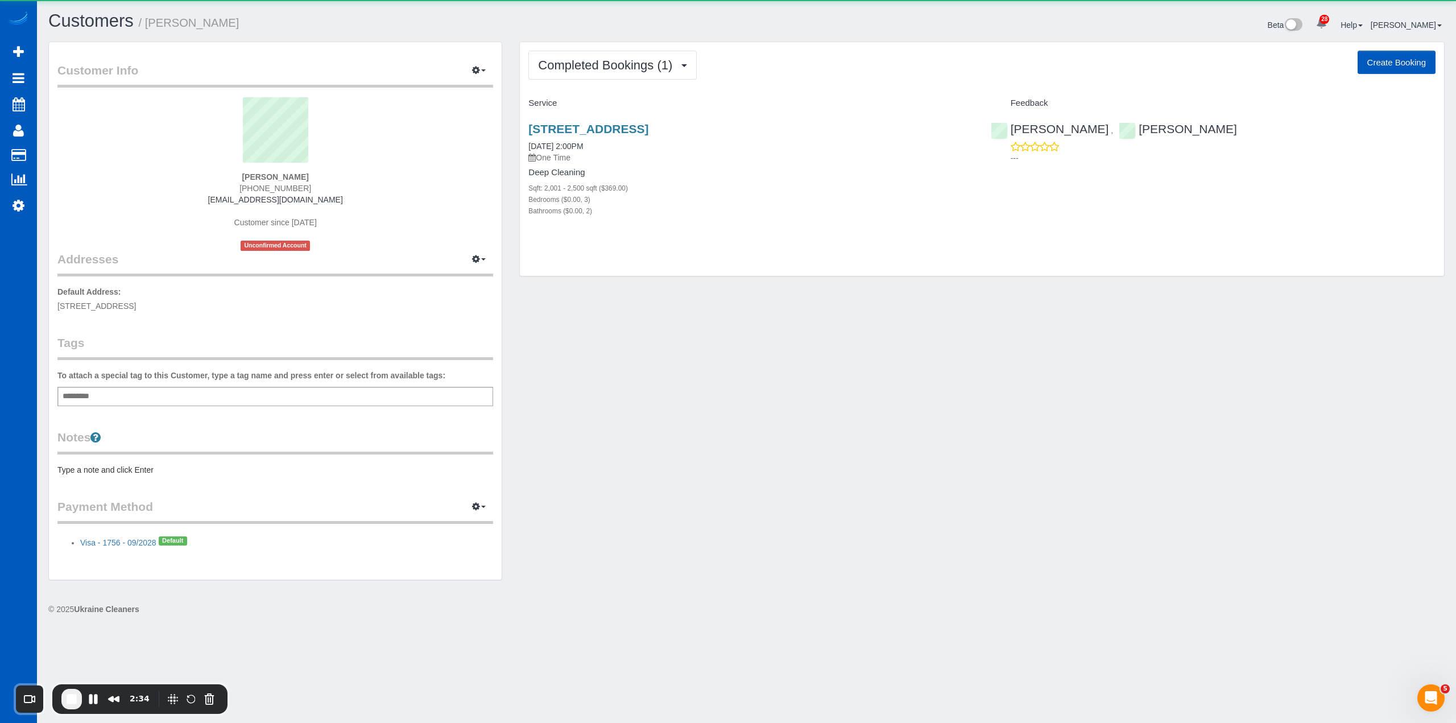
click at [143, 388] on div "Add a tag" at bounding box center [275, 396] width 436 height 19
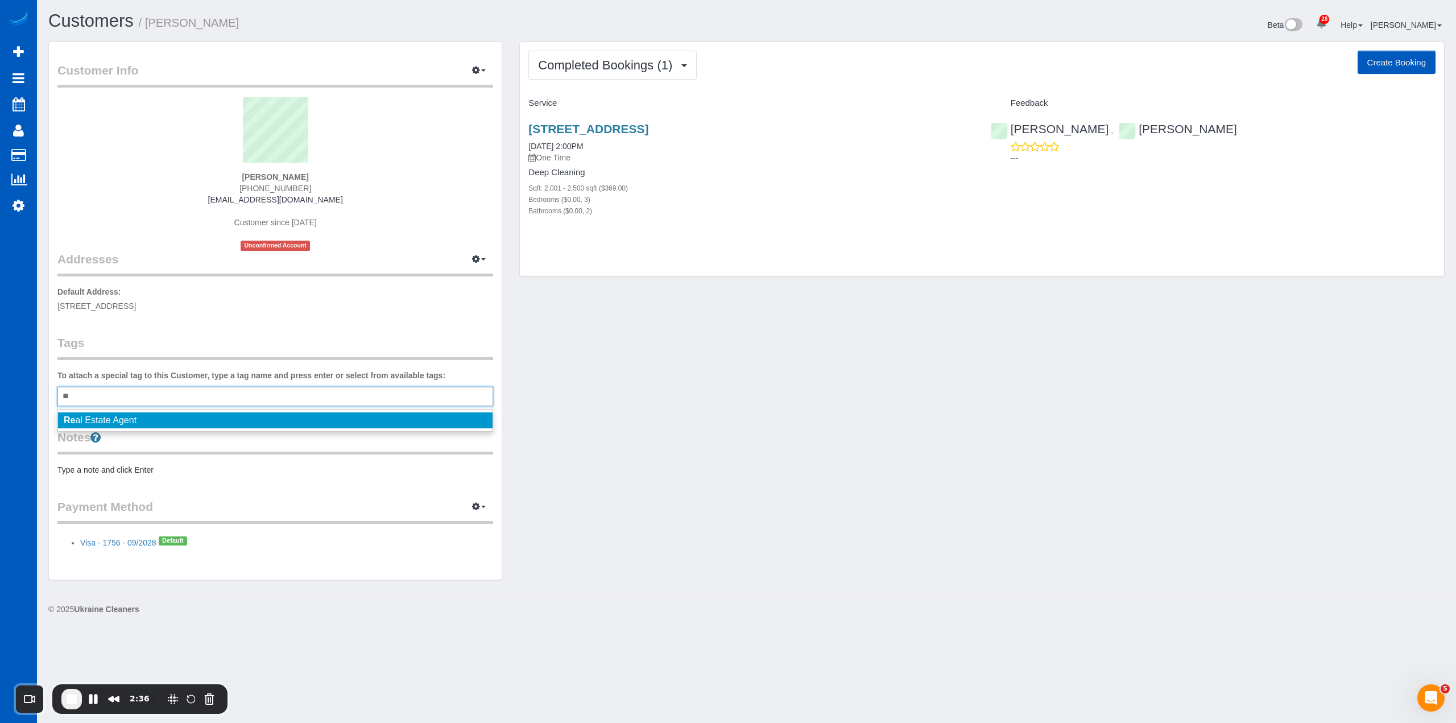
type input "**"
click at [140, 420] on li "Re al Estate Agent" at bounding box center [275, 420] width 434 height 16
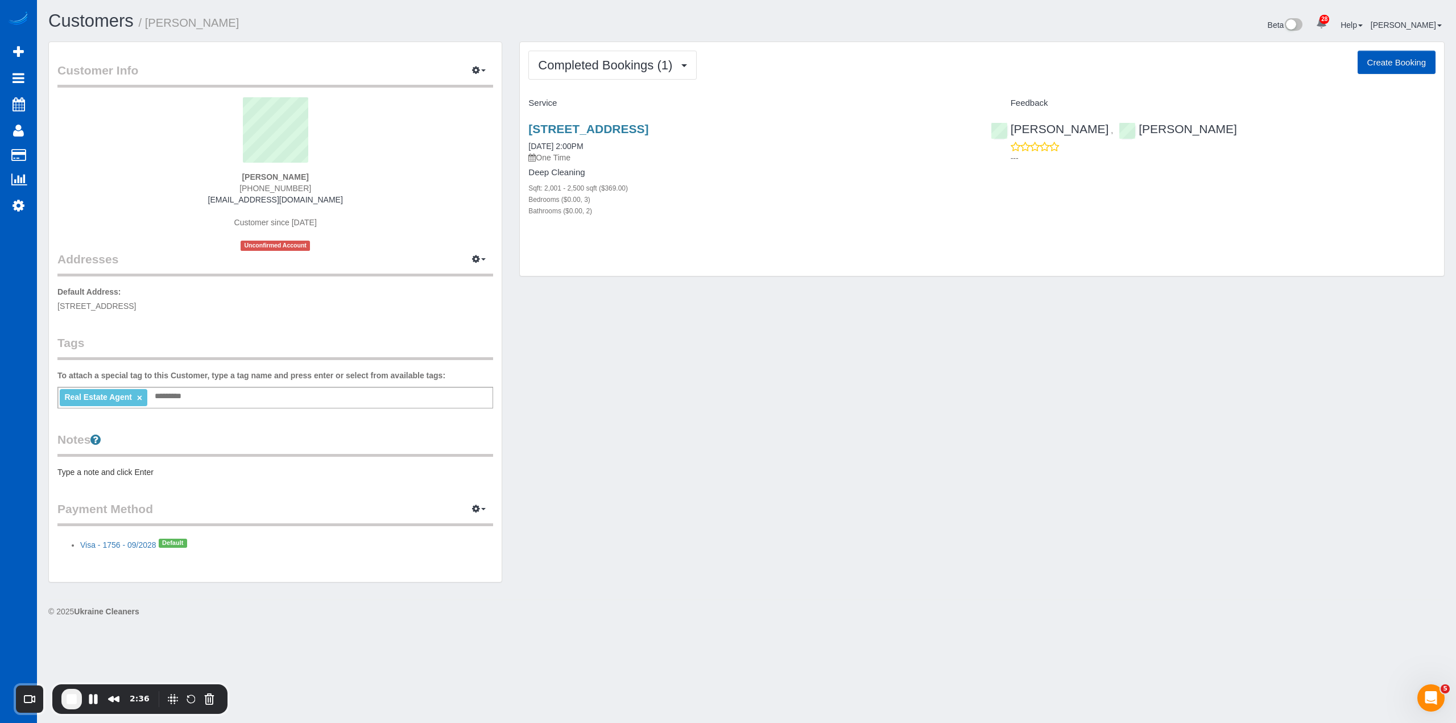
click at [231, 318] on div "Customer Info Edit Contact Info Send Message Email Preferences Special Sales Ta…" at bounding box center [275, 312] width 453 height 540
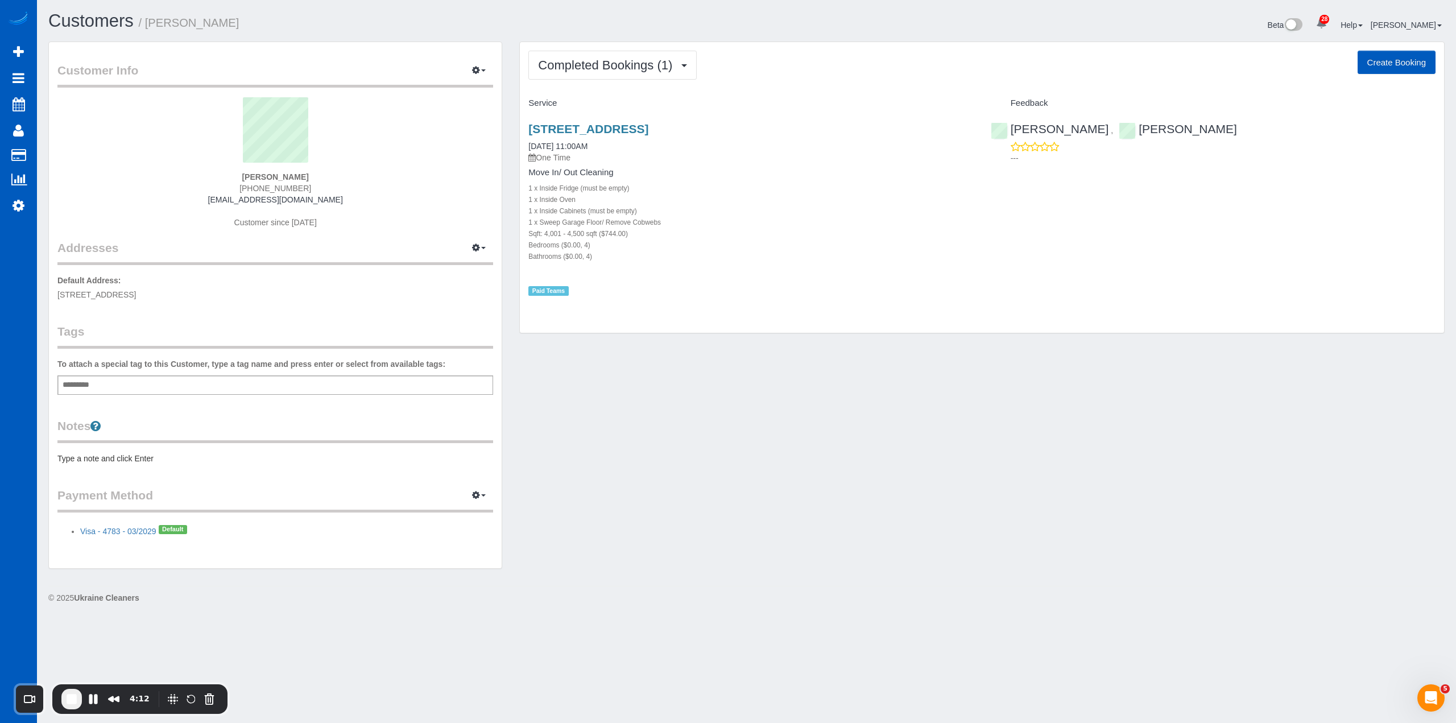
click at [165, 383] on div "Add a tag" at bounding box center [275, 384] width 436 height 19
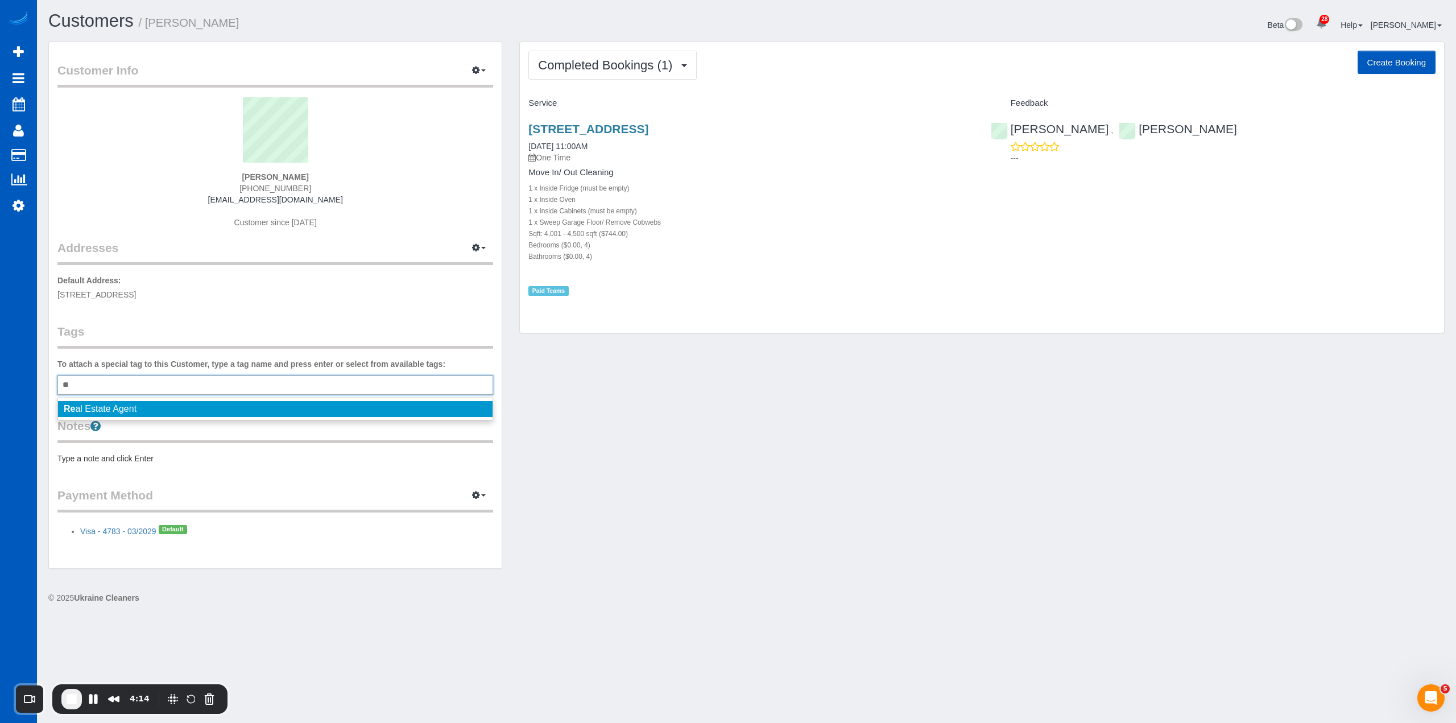
type input "**"
click at [105, 410] on span "Re al Estate Agent" at bounding box center [100, 409] width 73 height 10
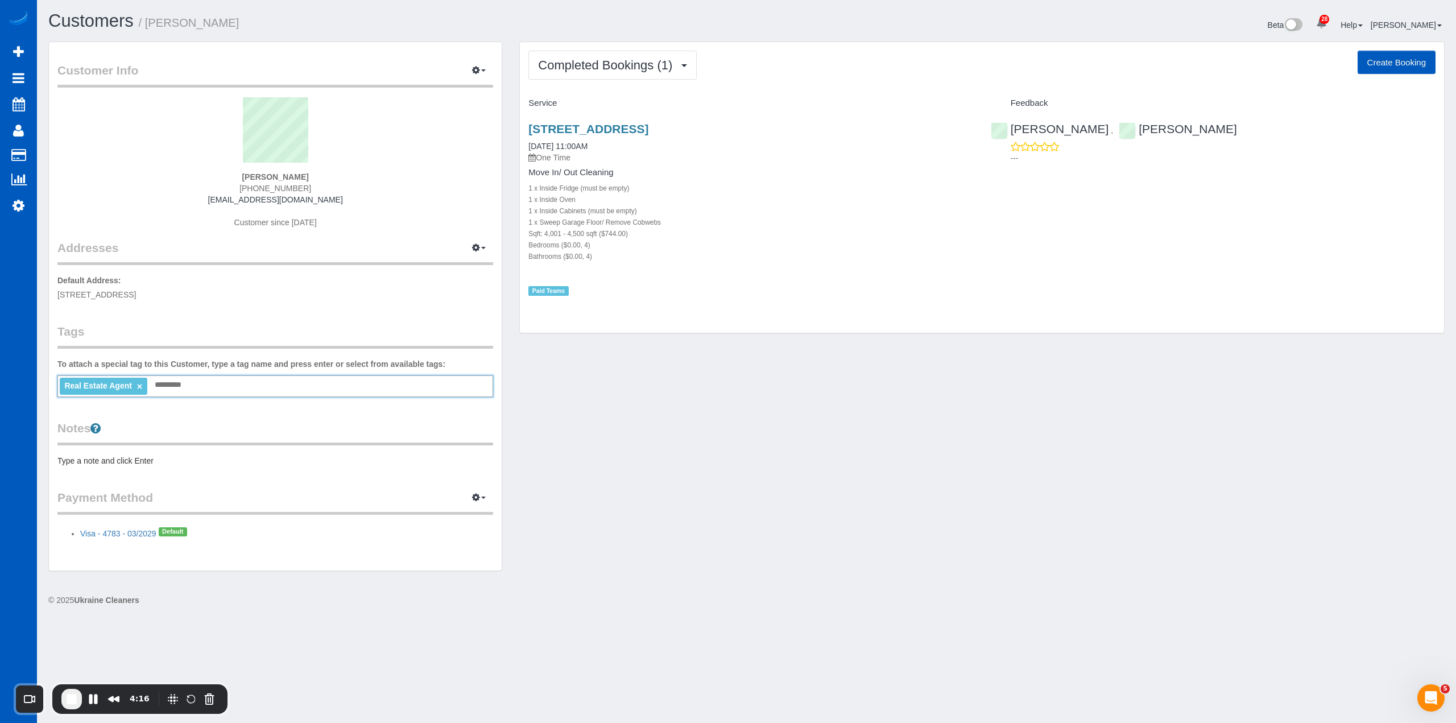
drag, startPoint x: 639, startPoint y: 452, endPoint x: 632, endPoint y: 442, distance: 11.4
click at [642, 449] on div "Customer Info Edit Contact Info Send Message Email Preferences Special Sales Ta…" at bounding box center [746, 312] width 1413 height 541
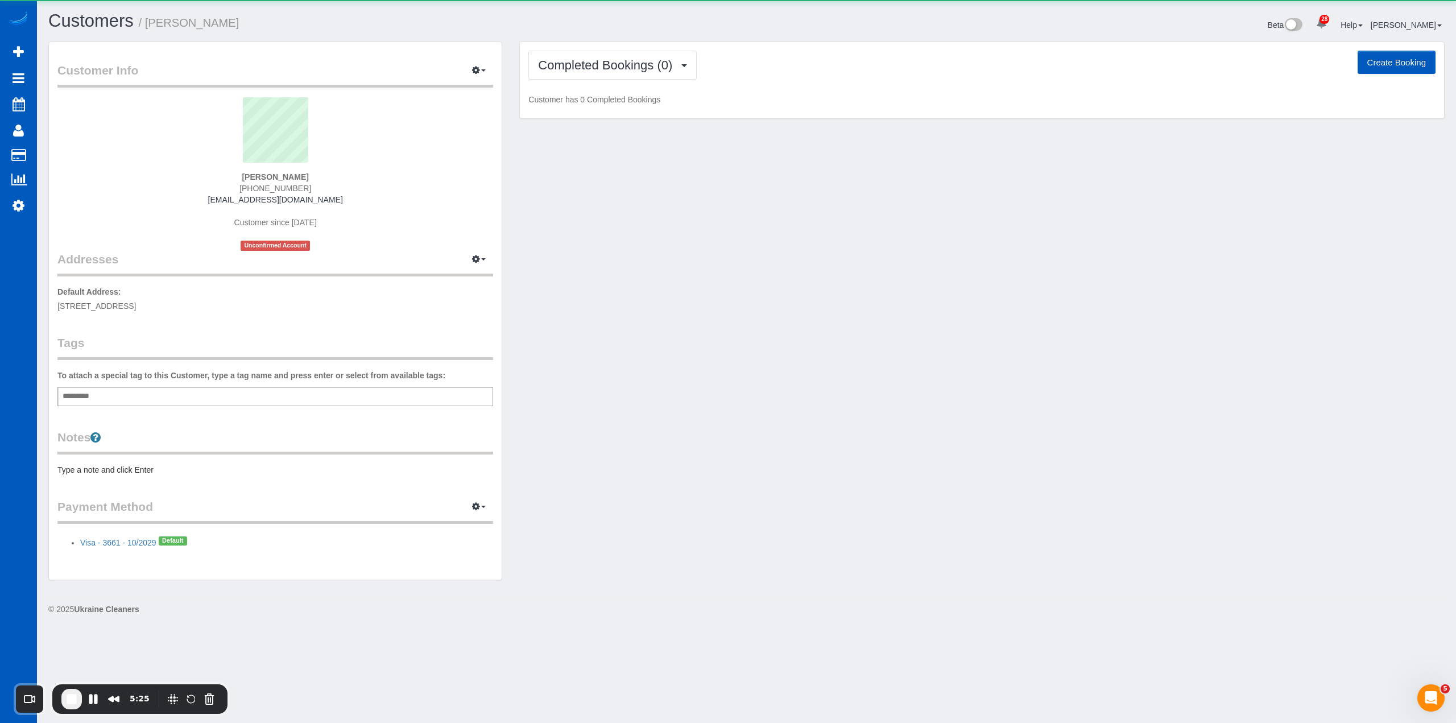
click at [167, 394] on div "Add a tag" at bounding box center [275, 396] width 436 height 19
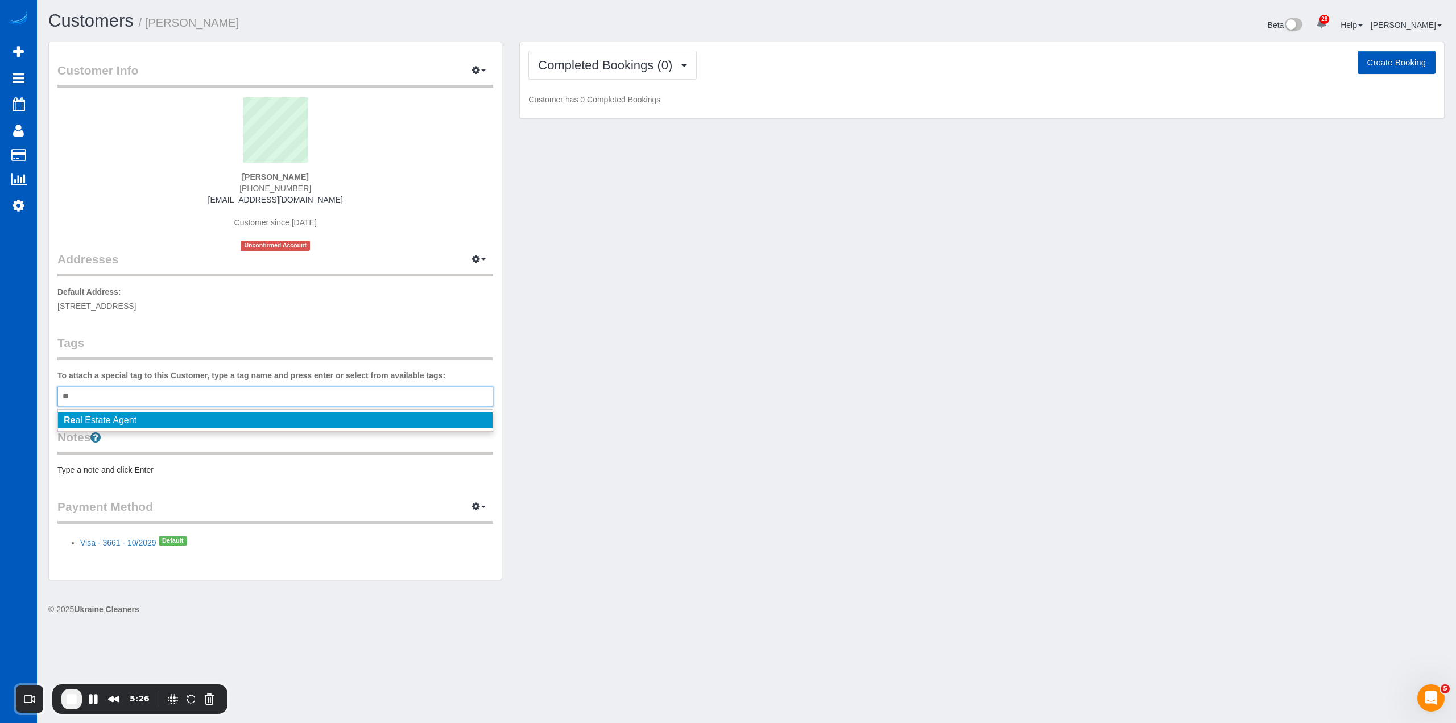
type input "**"
click at [165, 420] on li "Re al Estate Agent" at bounding box center [275, 420] width 434 height 16
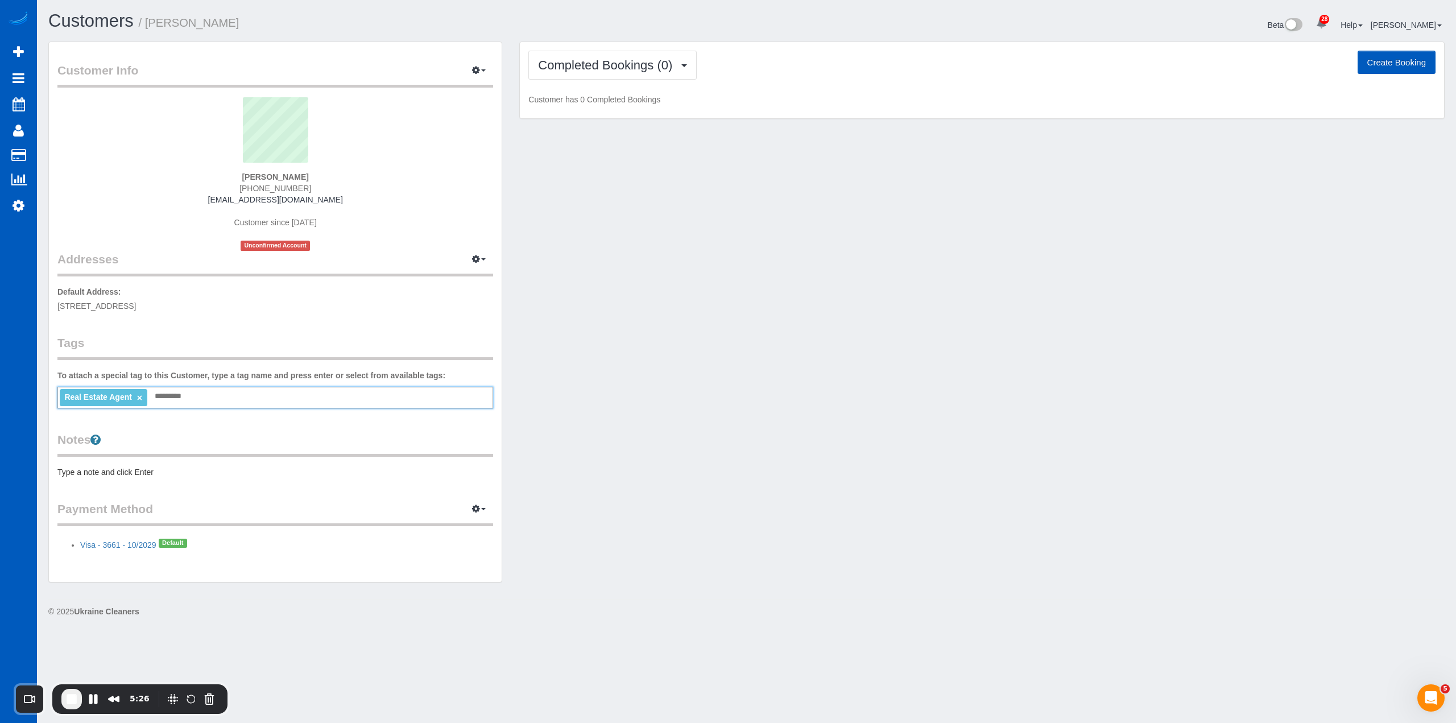
click at [185, 435] on legend "Notes" at bounding box center [275, 444] width 436 height 26
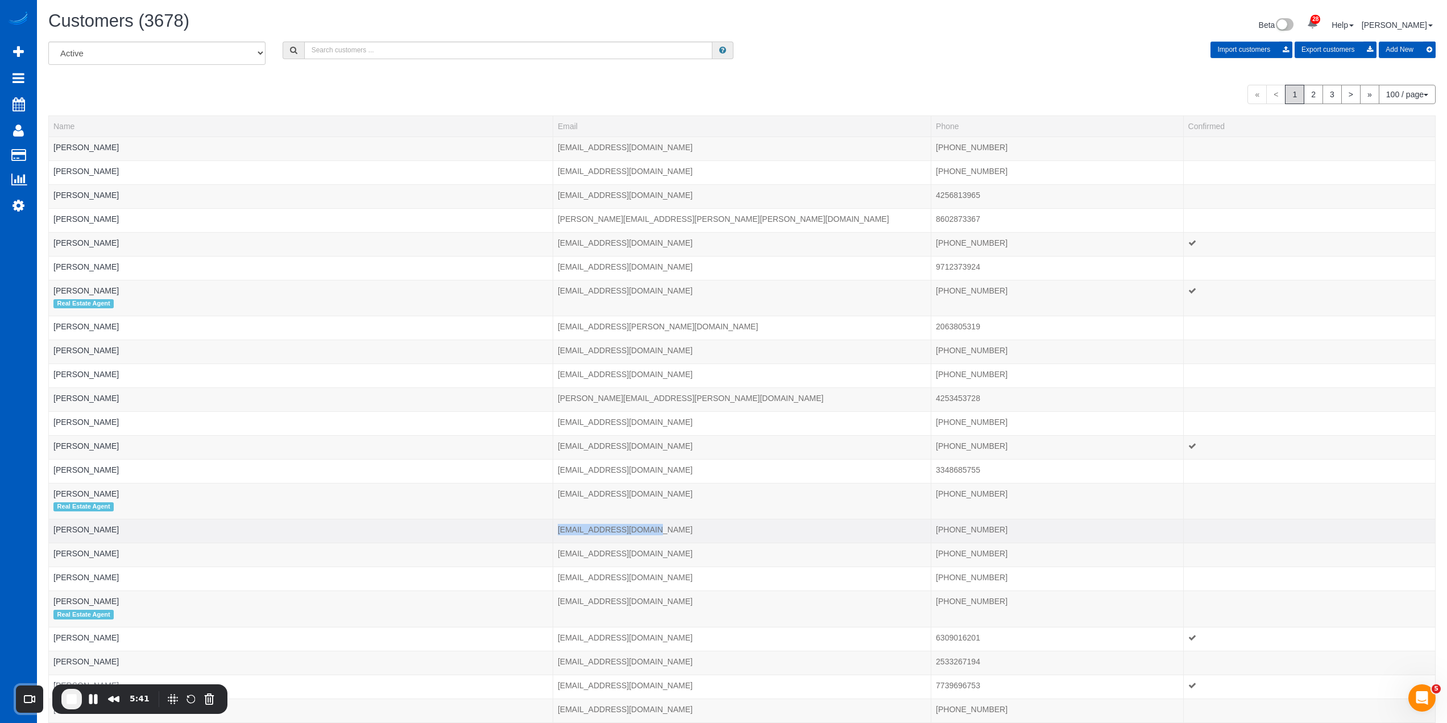
drag, startPoint x: 558, startPoint y: 531, endPoint x: 644, endPoint y: 536, distance: 86.6
click at [648, 535] on td "abrhamgebreyedlynnwood@gmail.com" at bounding box center [742, 531] width 378 height 24
click at [540, 531] on td "Abrham Gebreyes" at bounding box center [301, 531] width 504 height 24
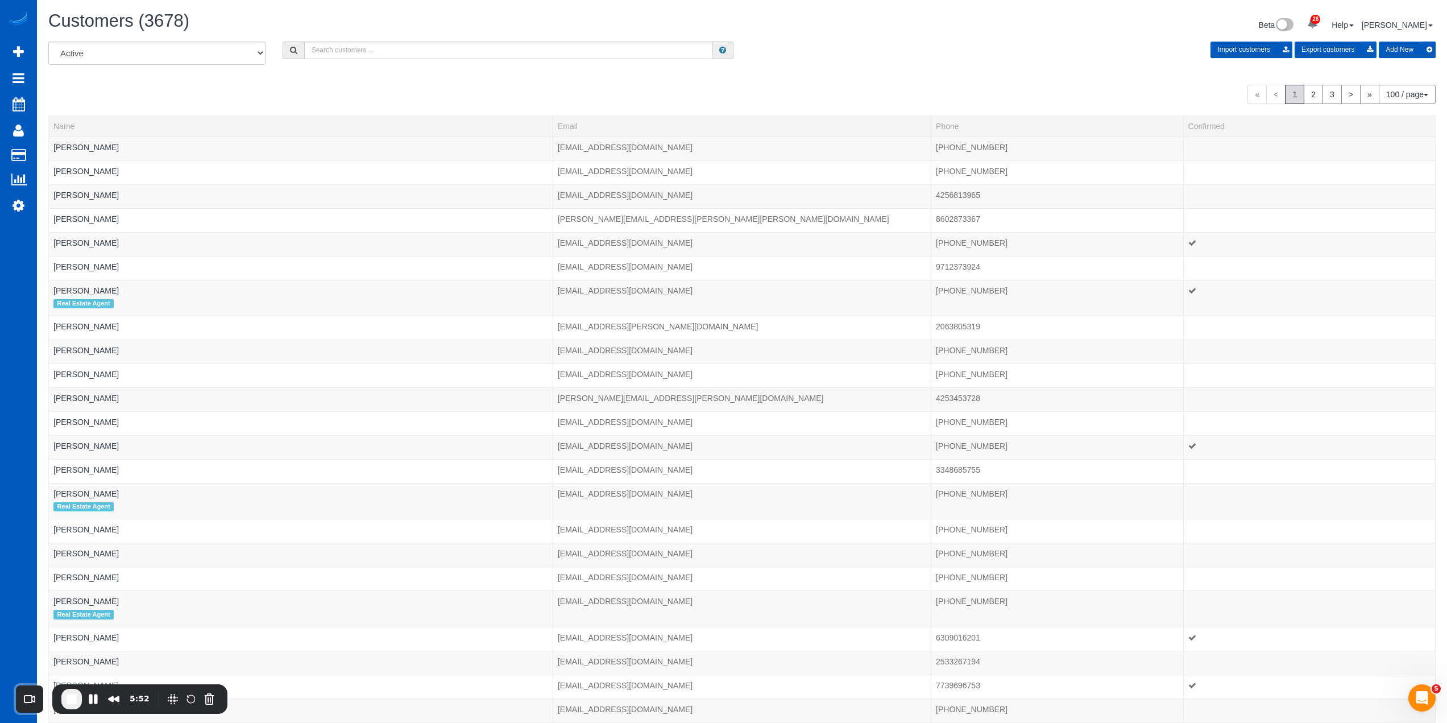
drag, startPoint x: 132, startPoint y: 524, endPoint x: 46, endPoint y: 534, distance: 86.4
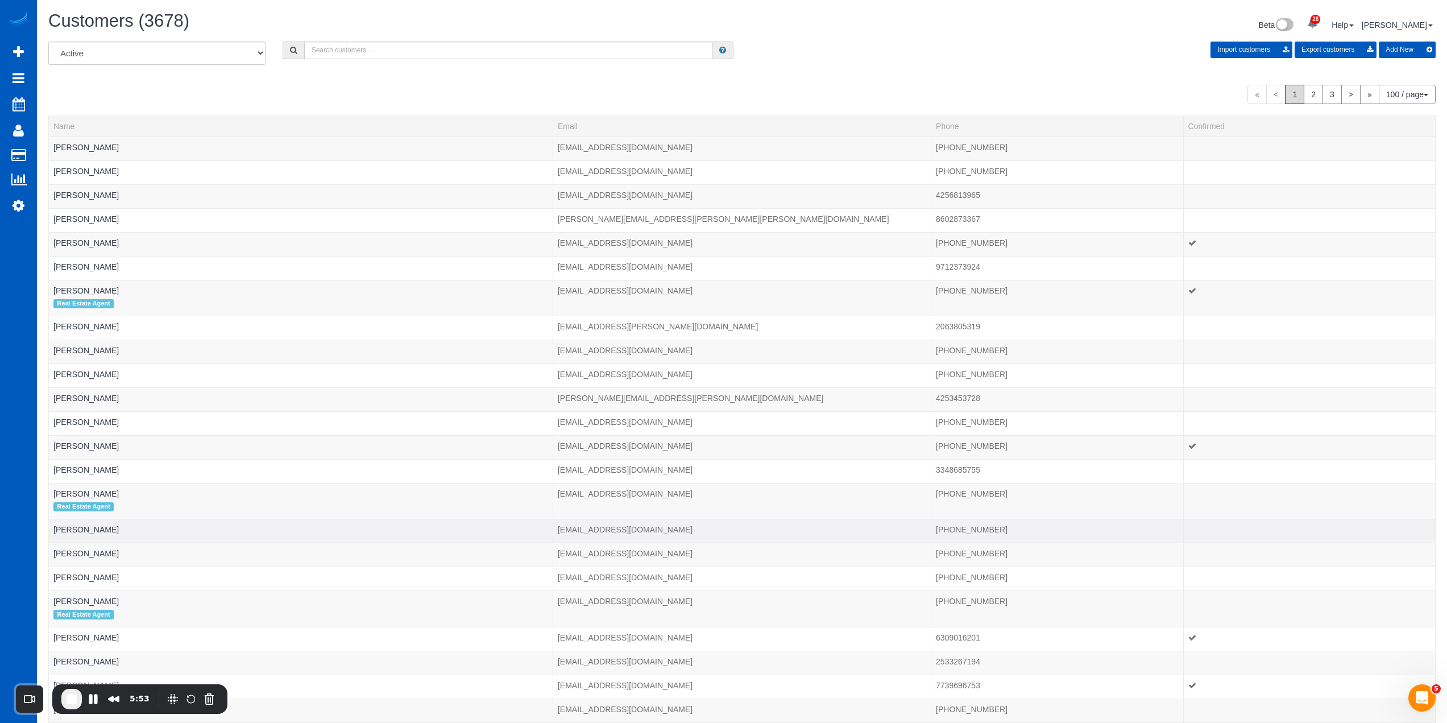
click at [267, 539] on td "Abrham Gebreyes" at bounding box center [301, 531] width 504 height 24
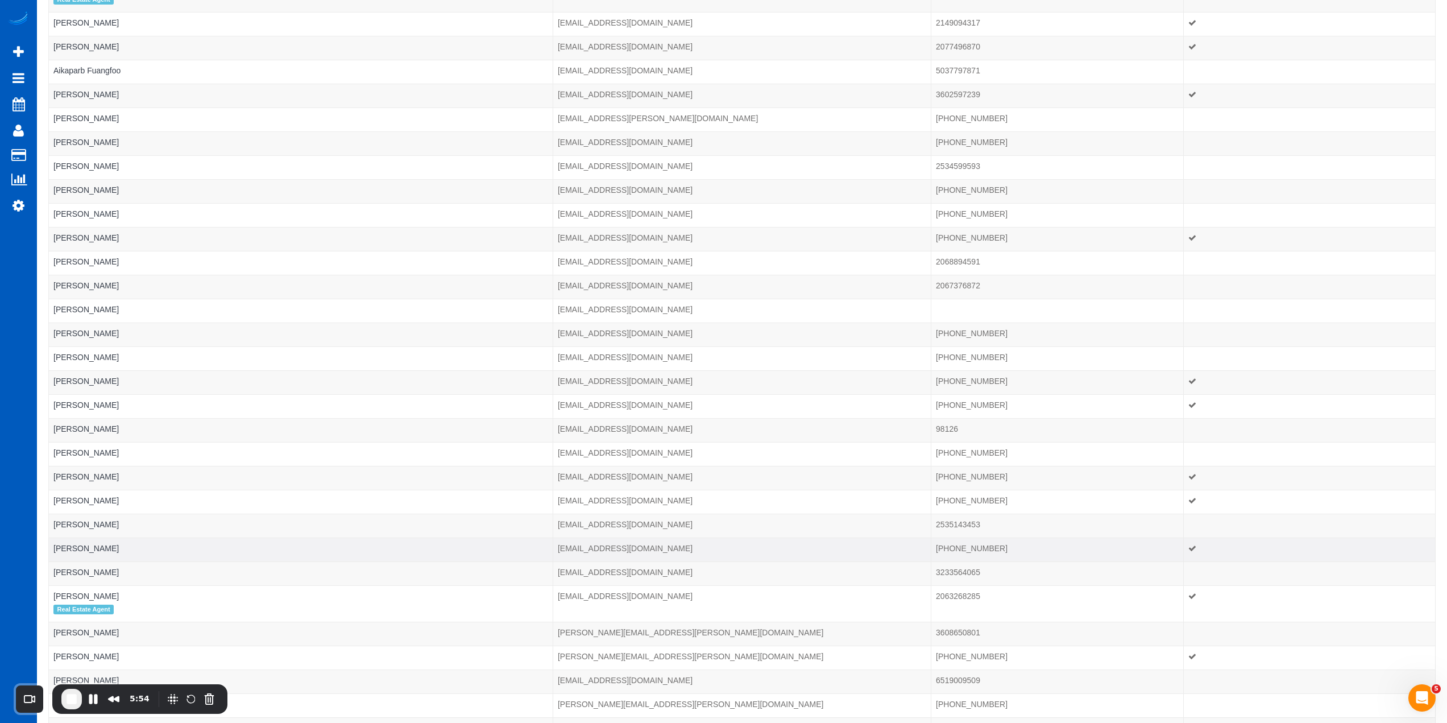
scroll to position [1308, 0]
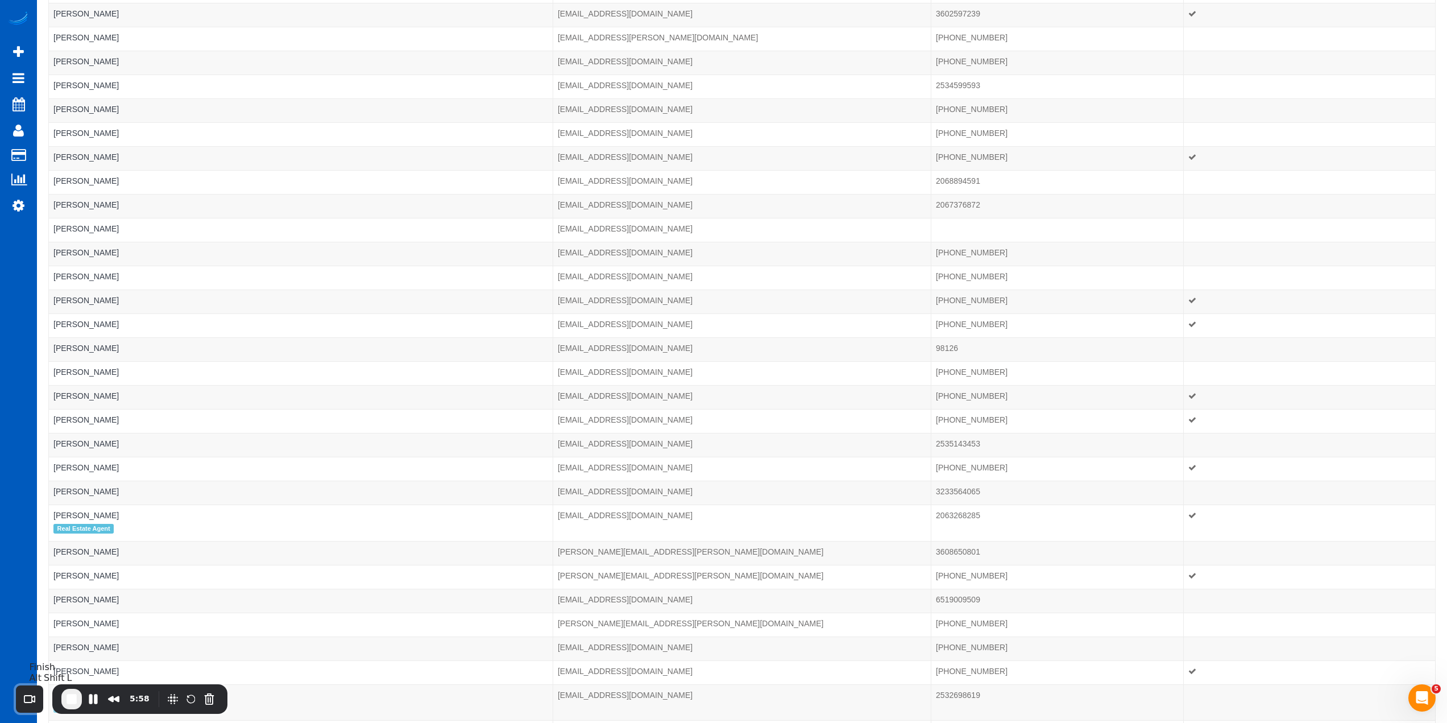
click at [67, 696] on span "End Recording" at bounding box center [72, 699] width 14 height 14
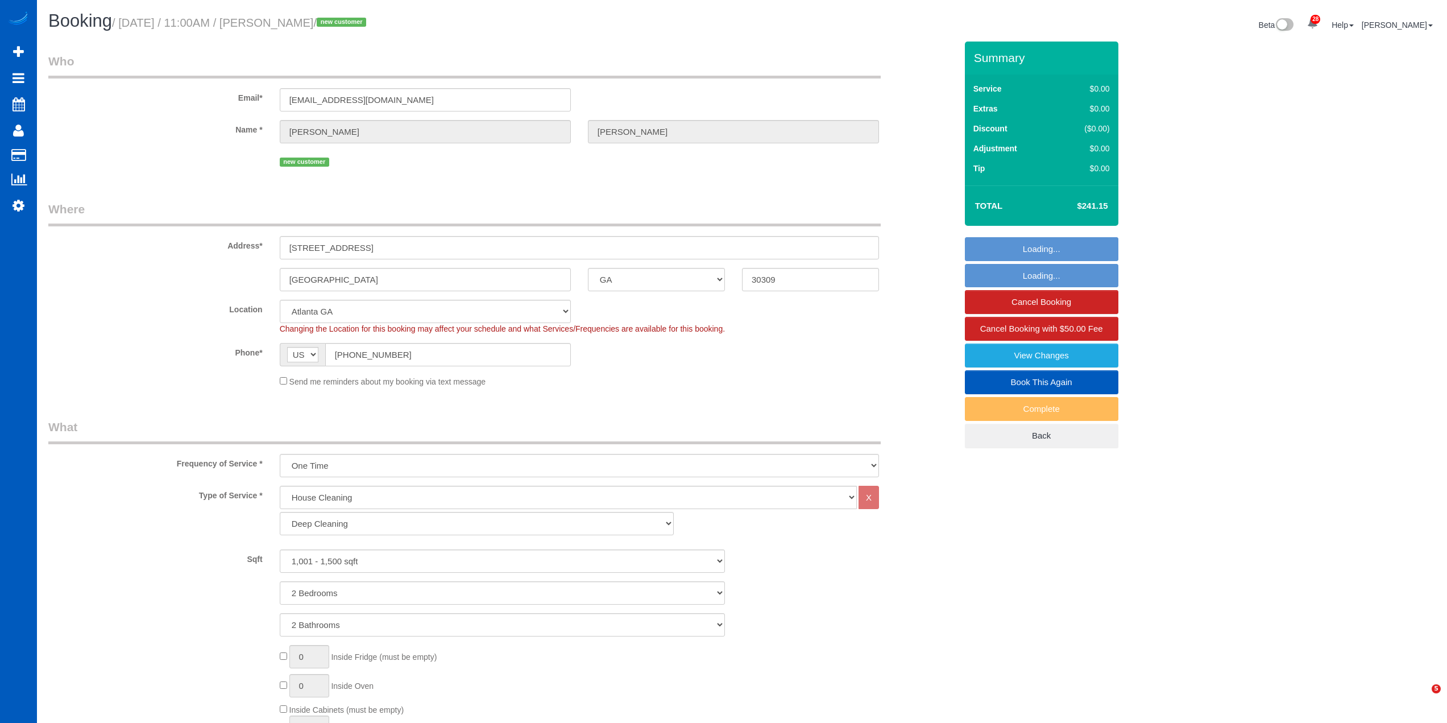
select select "GA"
select select "199"
select select "1001"
select select "2"
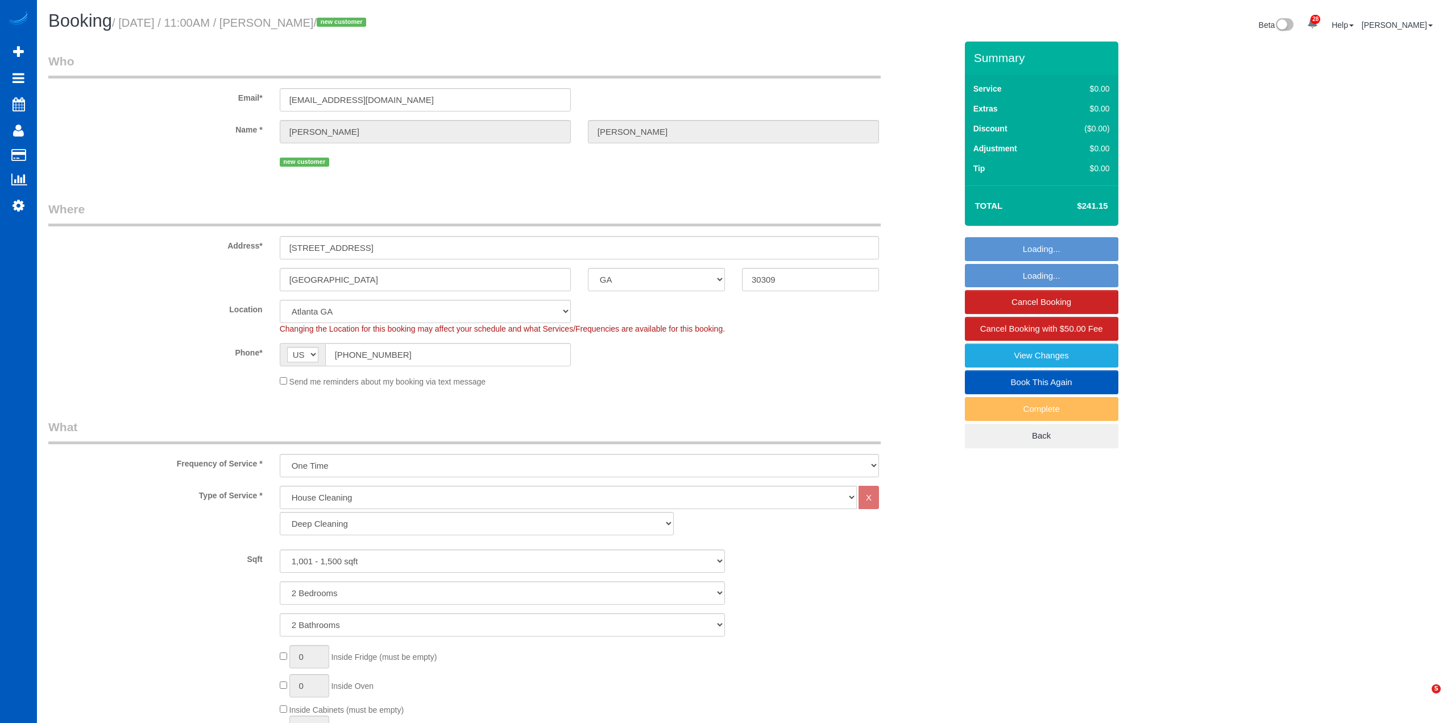
select select "spot1"
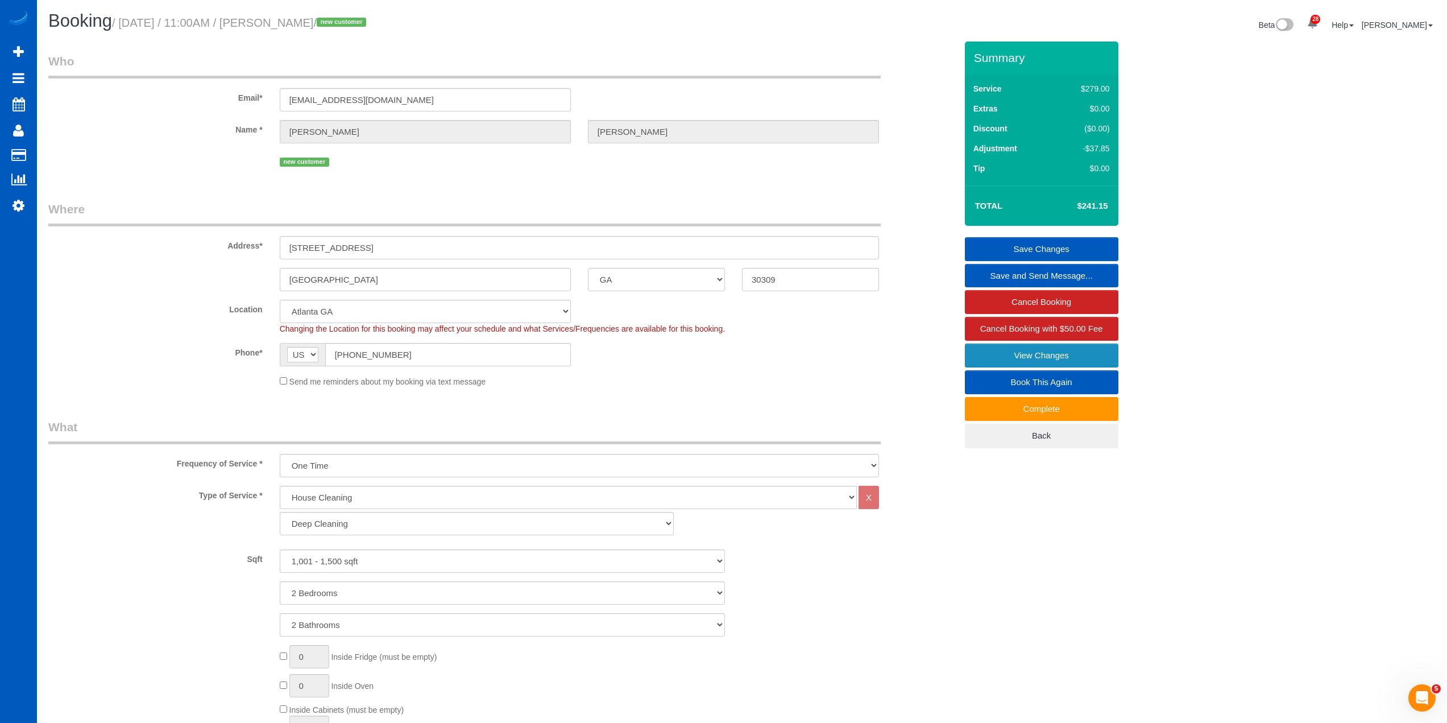
click at [1060, 357] on link "View Changes" at bounding box center [1042, 355] width 154 height 24
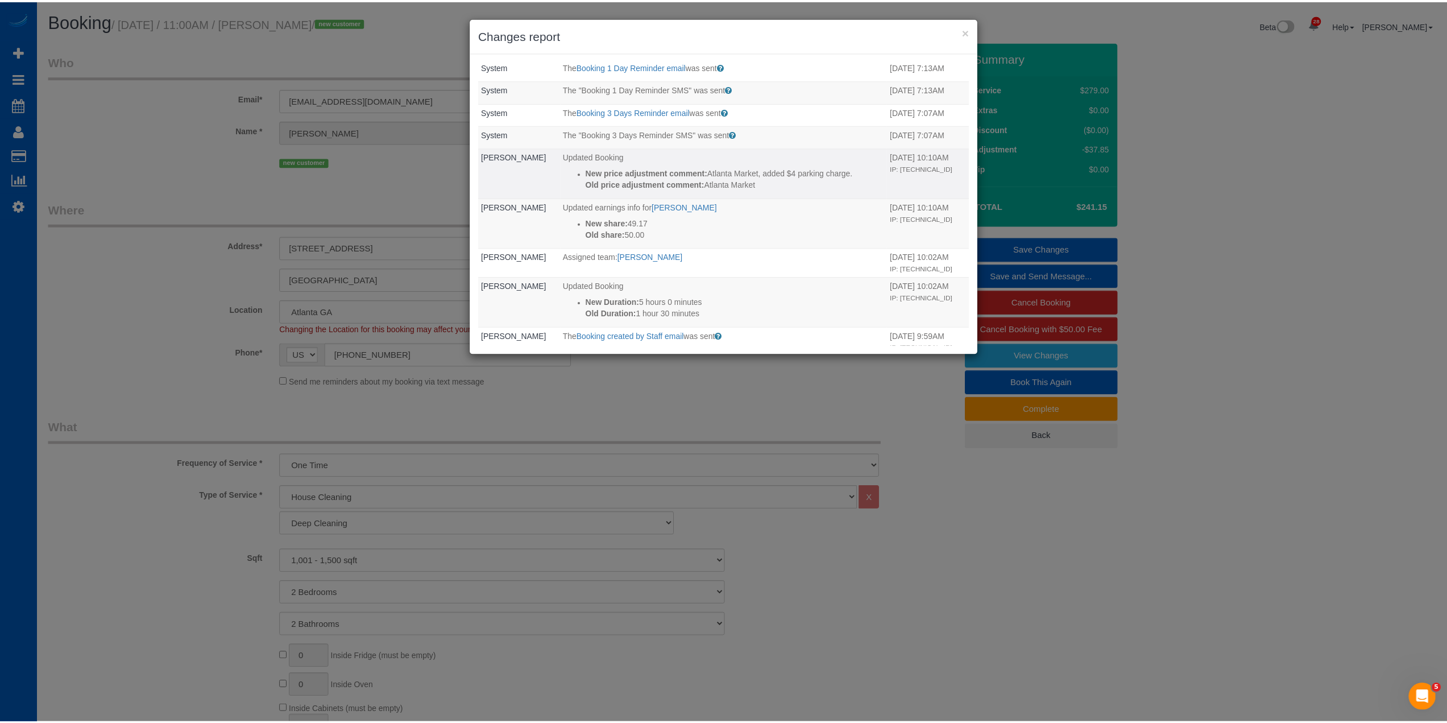
scroll to position [19, 0]
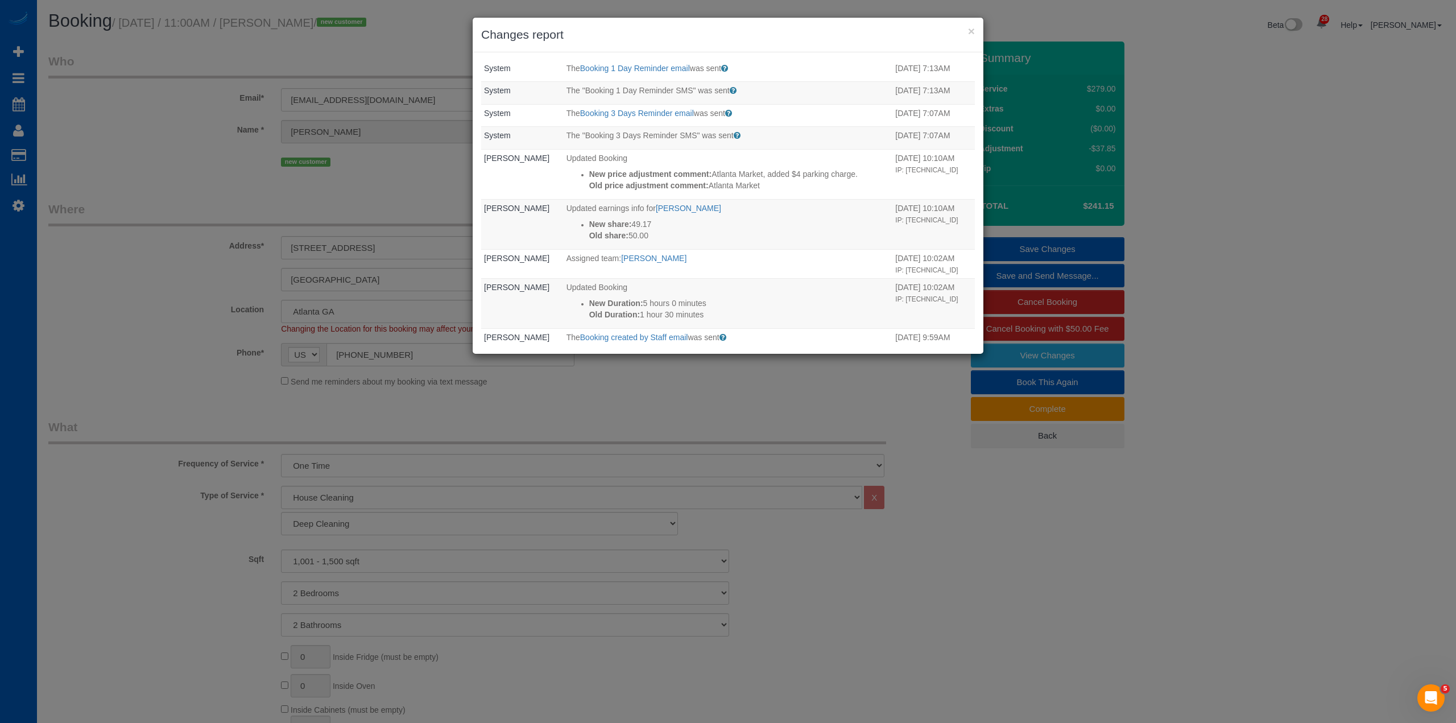
click at [963, 30] on h3 "Changes report" at bounding box center [728, 34] width 494 height 17
drag, startPoint x: 972, startPoint y: 30, endPoint x: 943, endPoint y: 57, distance: 40.2
click at [973, 30] on button "×" at bounding box center [971, 31] width 7 height 12
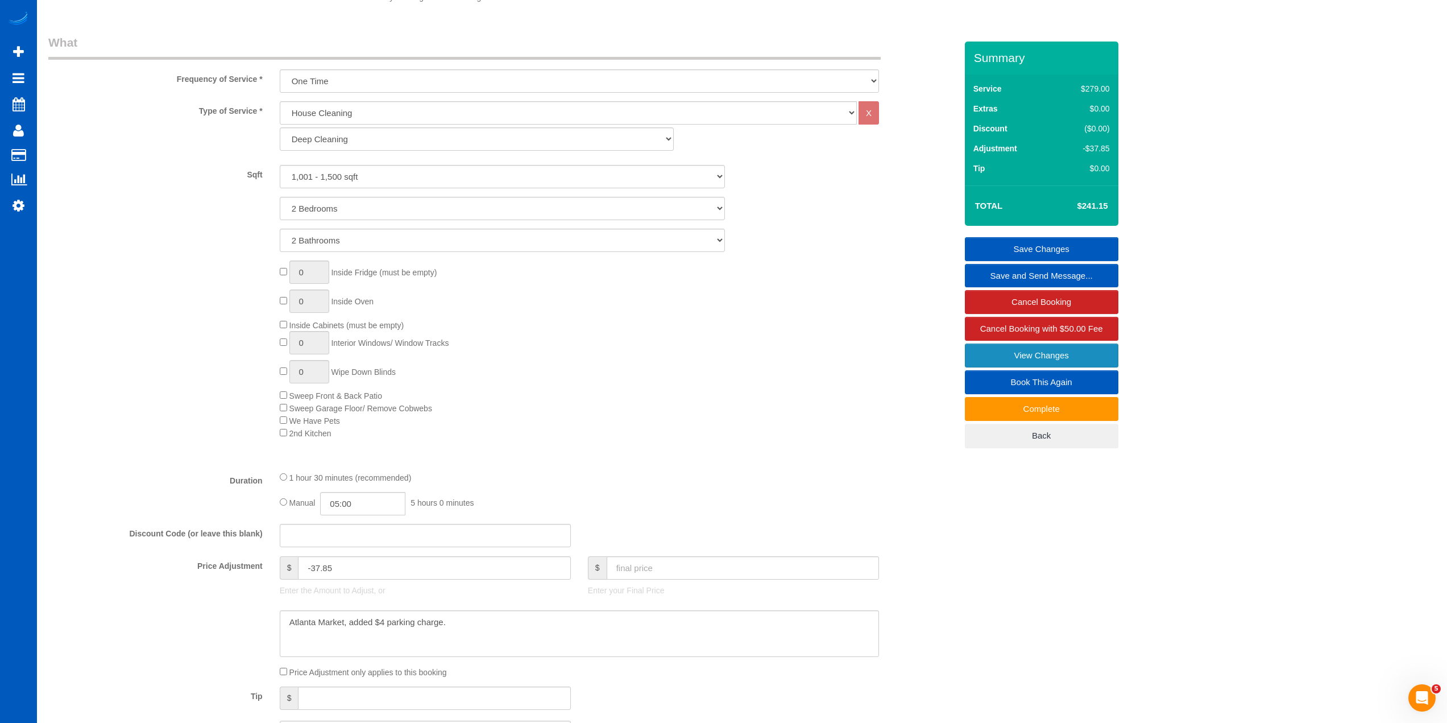
scroll to position [225, 0]
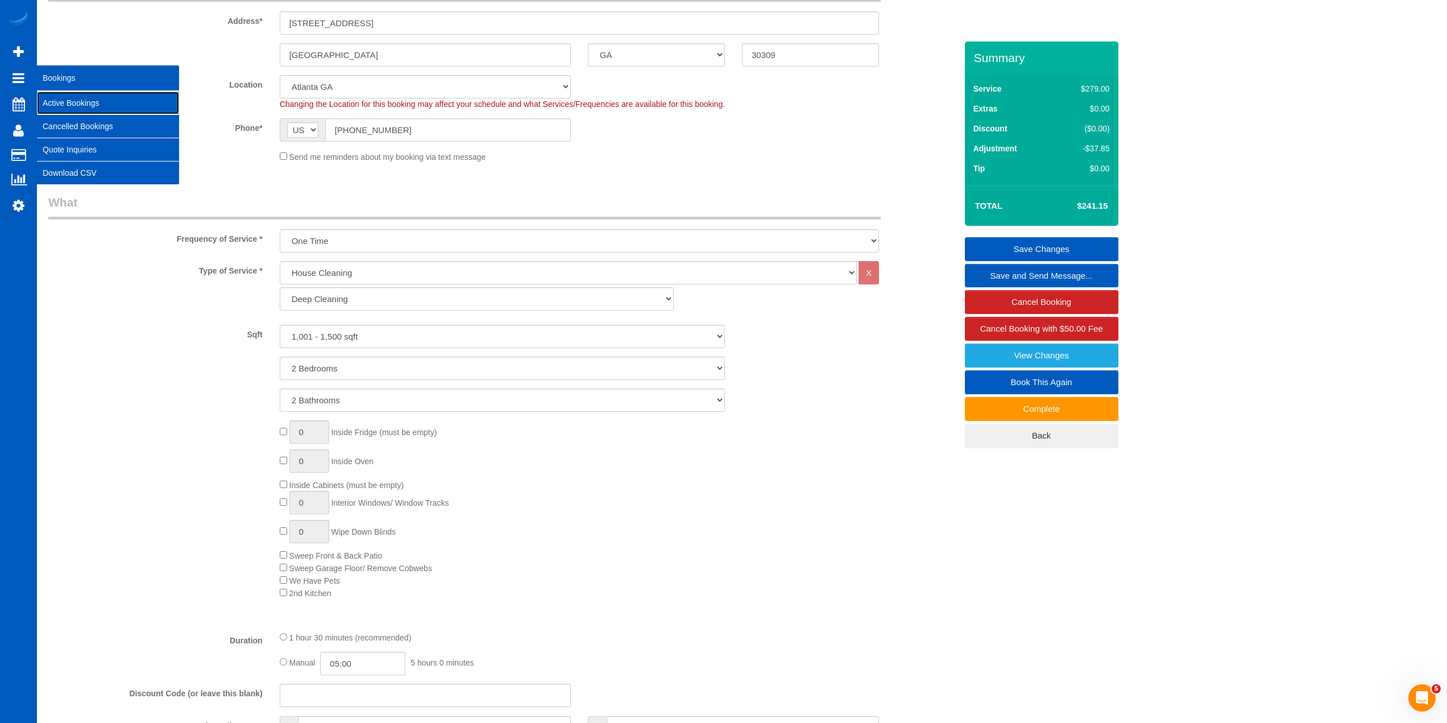
click at [60, 100] on link "Active Bookings" at bounding box center [108, 103] width 142 height 23
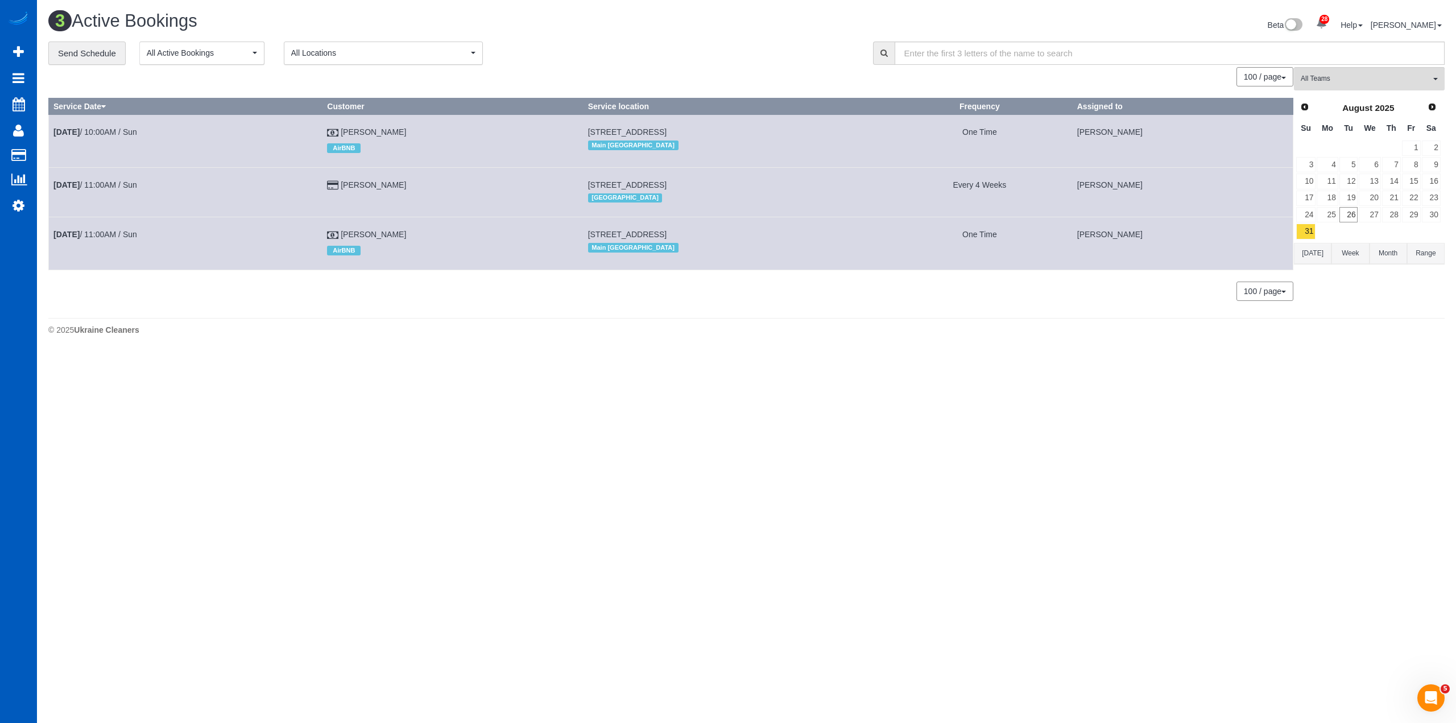
click at [510, 448] on body "28 Beta Your Notifications You have 0 alerts × You have 3 to charge for [DATE] …" at bounding box center [728, 361] width 1456 height 723
click at [737, 313] on div "3 Active Bookings Beta 28 Your Notifications You have 0 alerts × You have 3 to …" at bounding box center [746, 176] width 1419 height 352
